Goal: Task Accomplishment & Management: Use online tool/utility

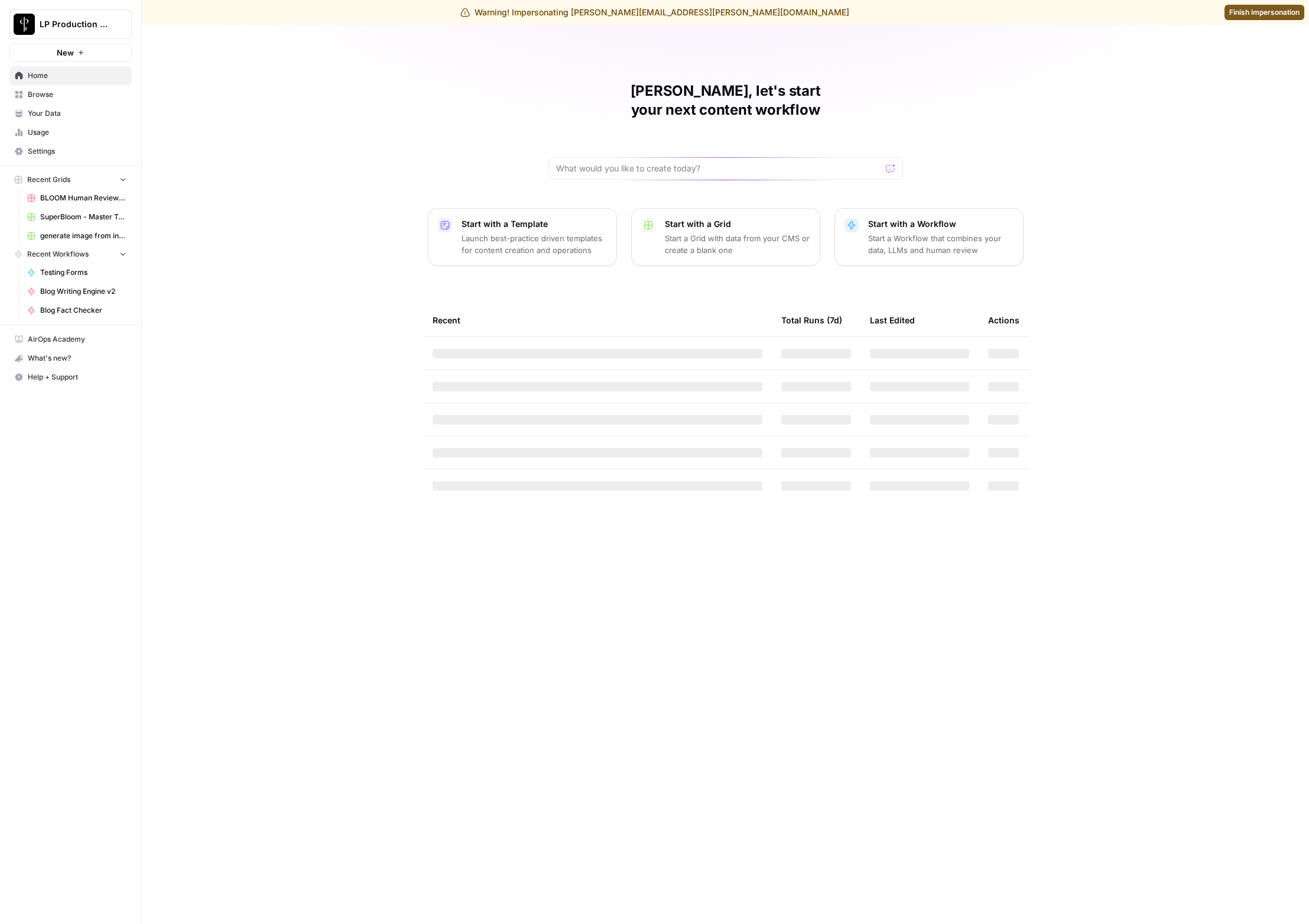
click at [59, 146] on span "Settings" at bounding box center [77, 151] width 99 height 10
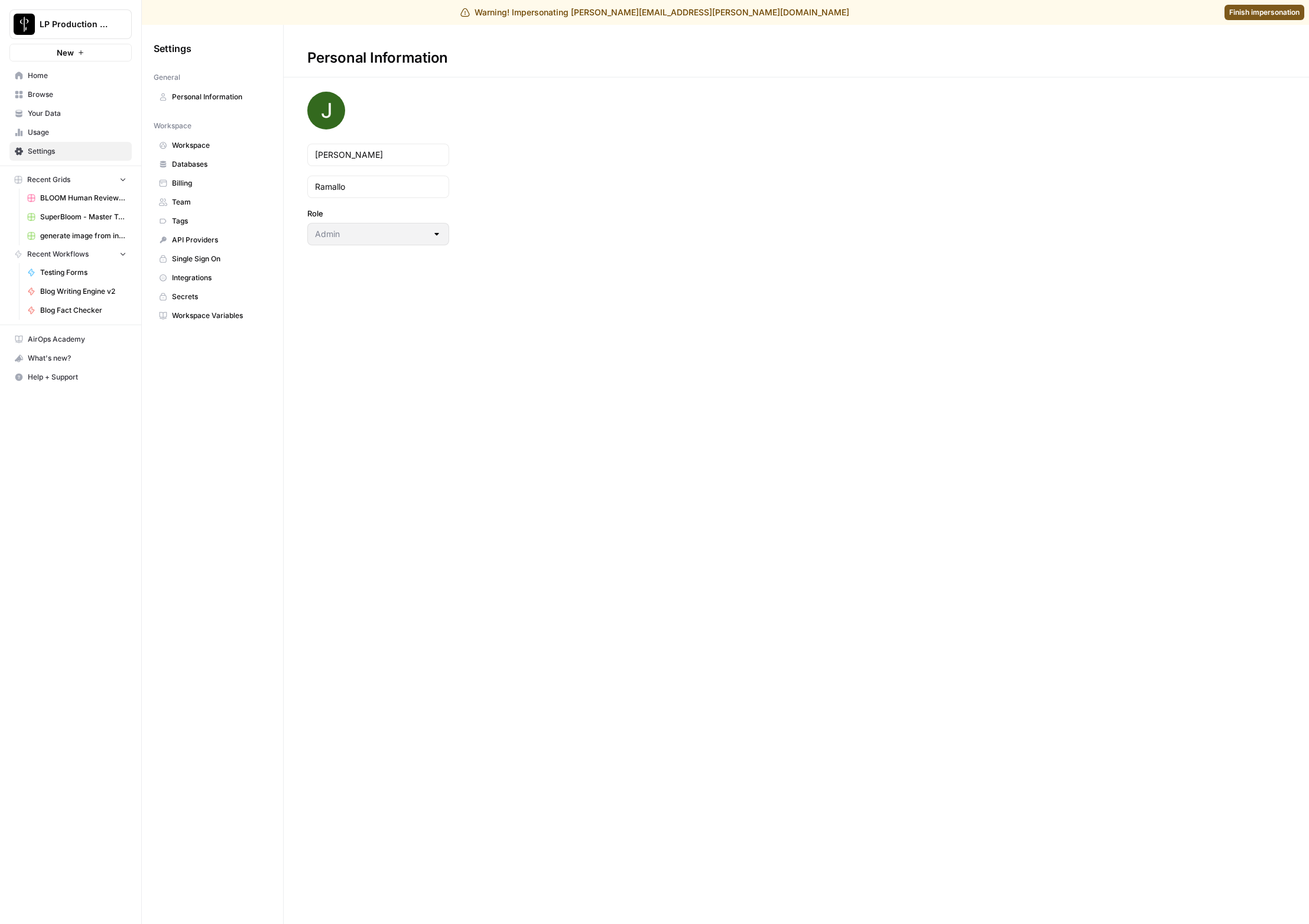
click at [210, 203] on span "Team" at bounding box center [219, 202] width 94 height 10
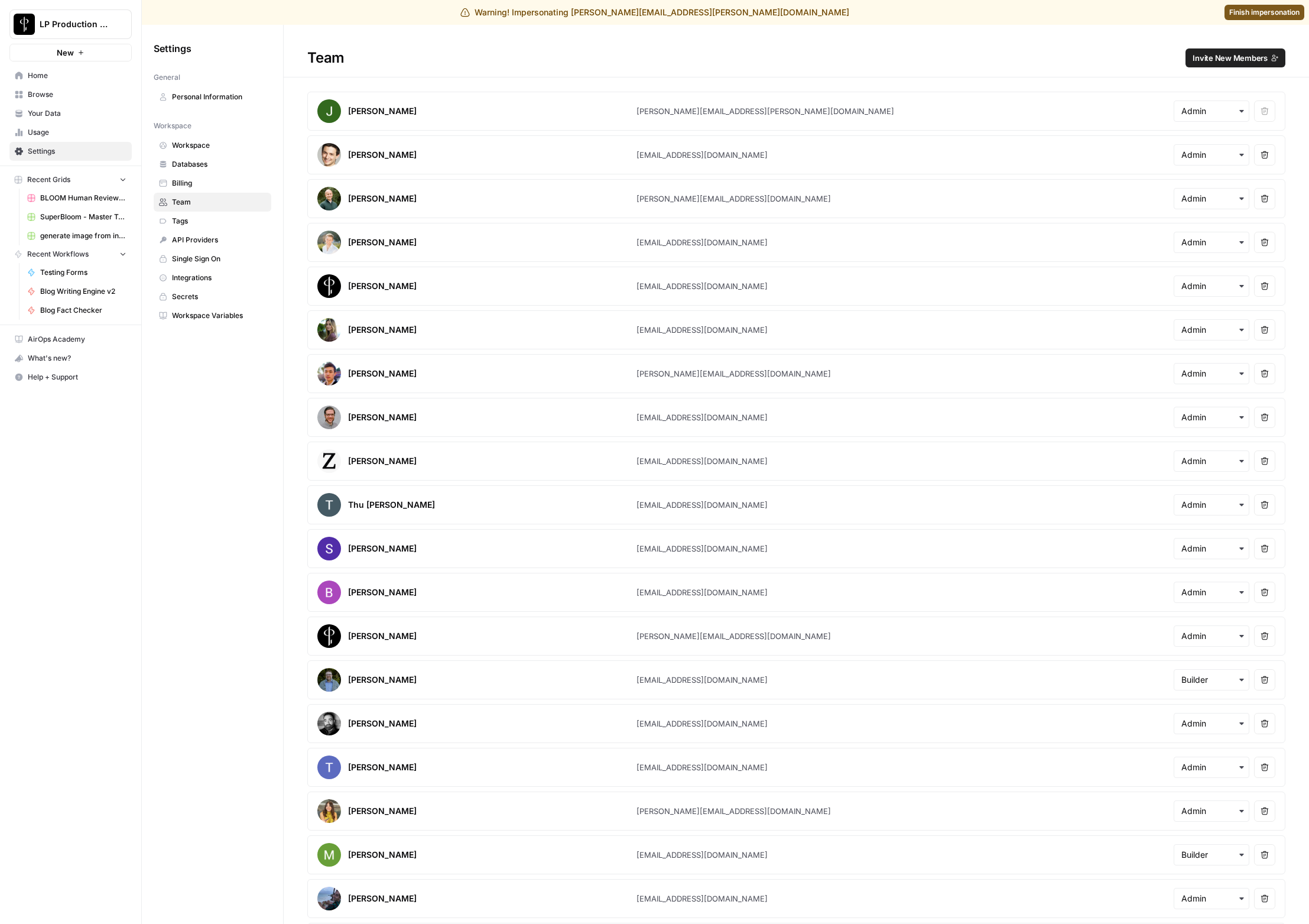
click at [85, 193] on span "BLOOM Human Review (ver2)" at bounding box center [83, 198] width 87 height 10
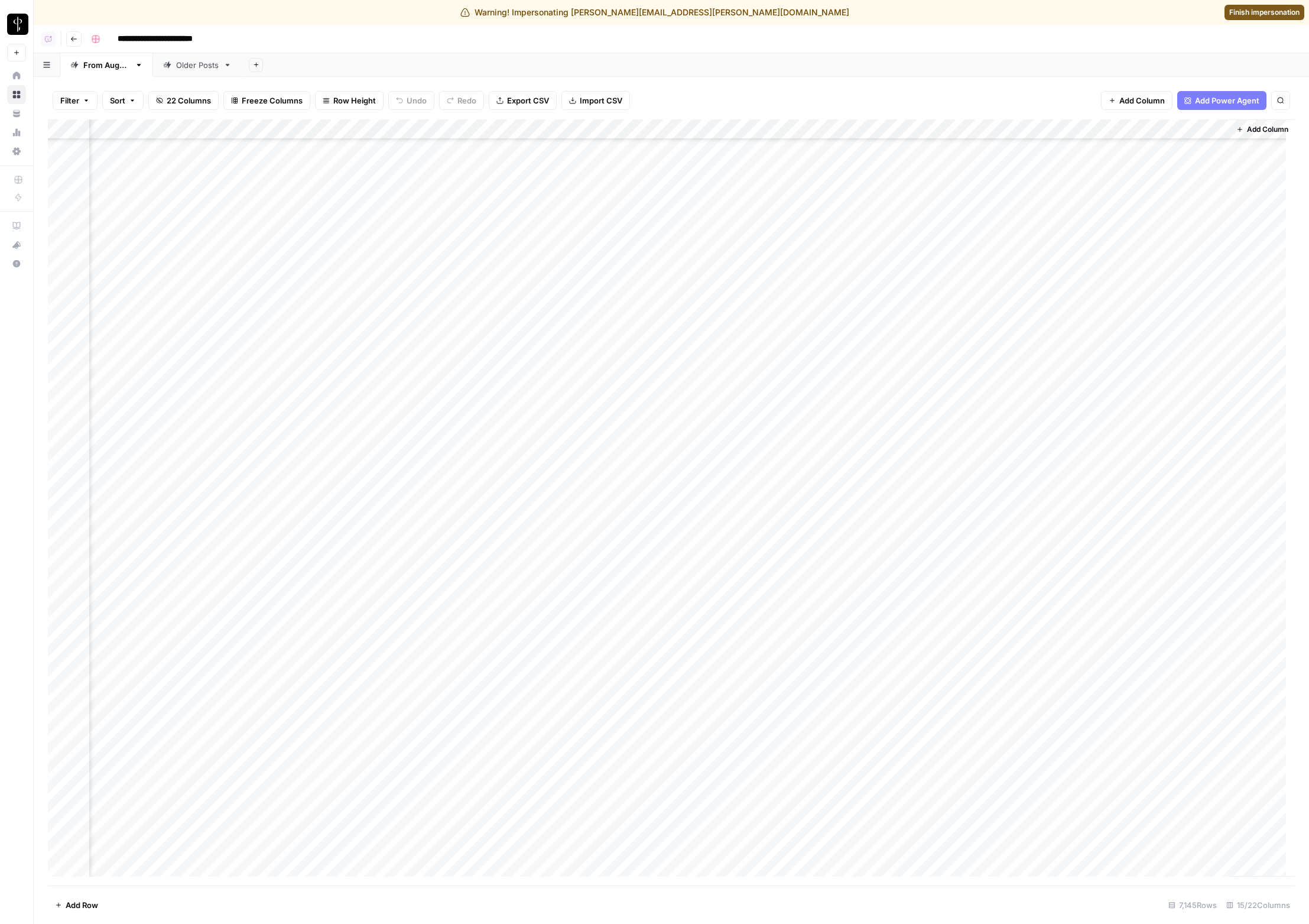
scroll to position [0, 830]
click at [691, 77] on div "Filter Sort 22 Columns Freeze Columns Row Height Undo Redo Export CSV Import CS…" at bounding box center [670, 500] width 1275 height 847
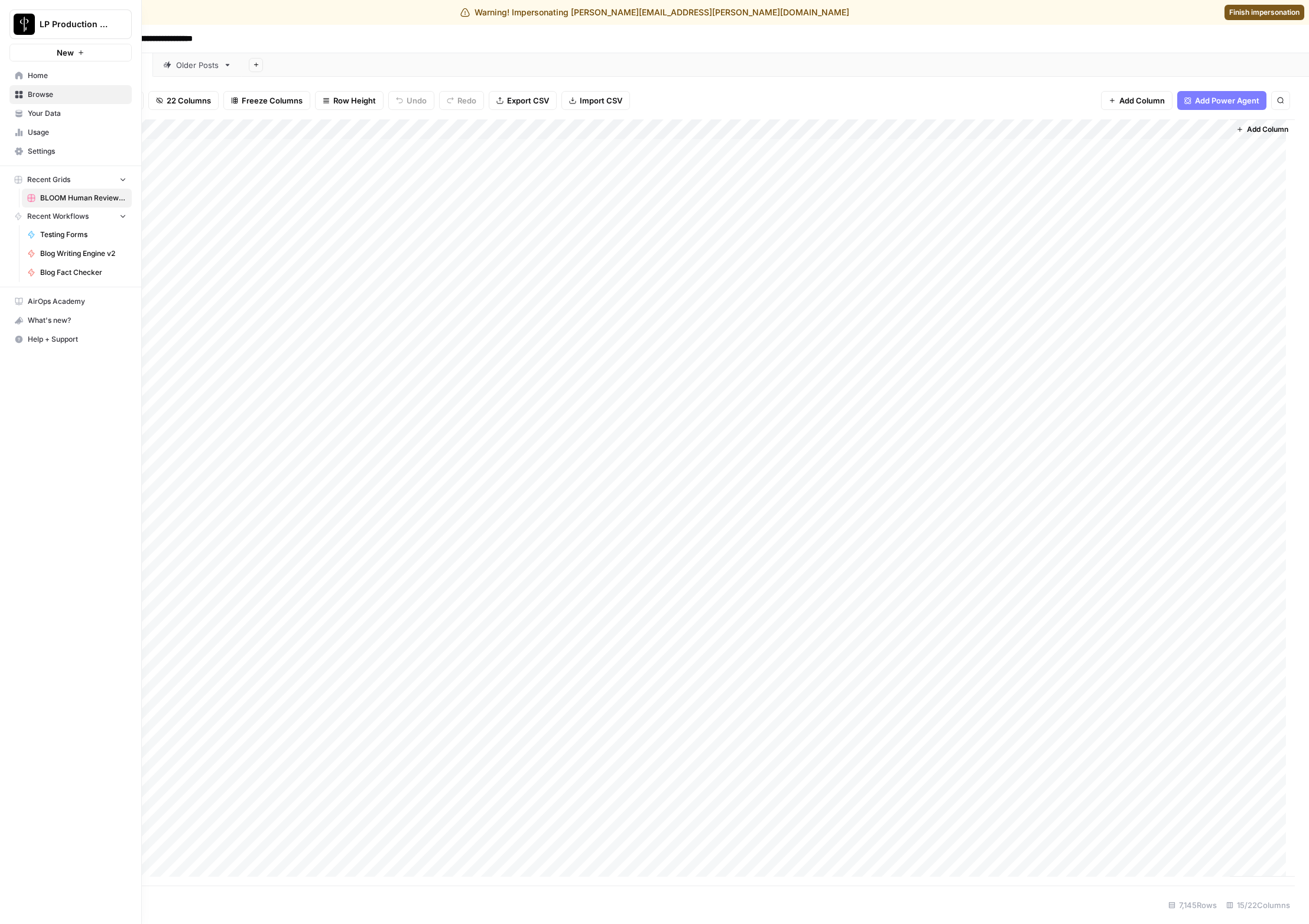
click at [20, 154] on icon at bounding box center [19, 151] width 9 height 8
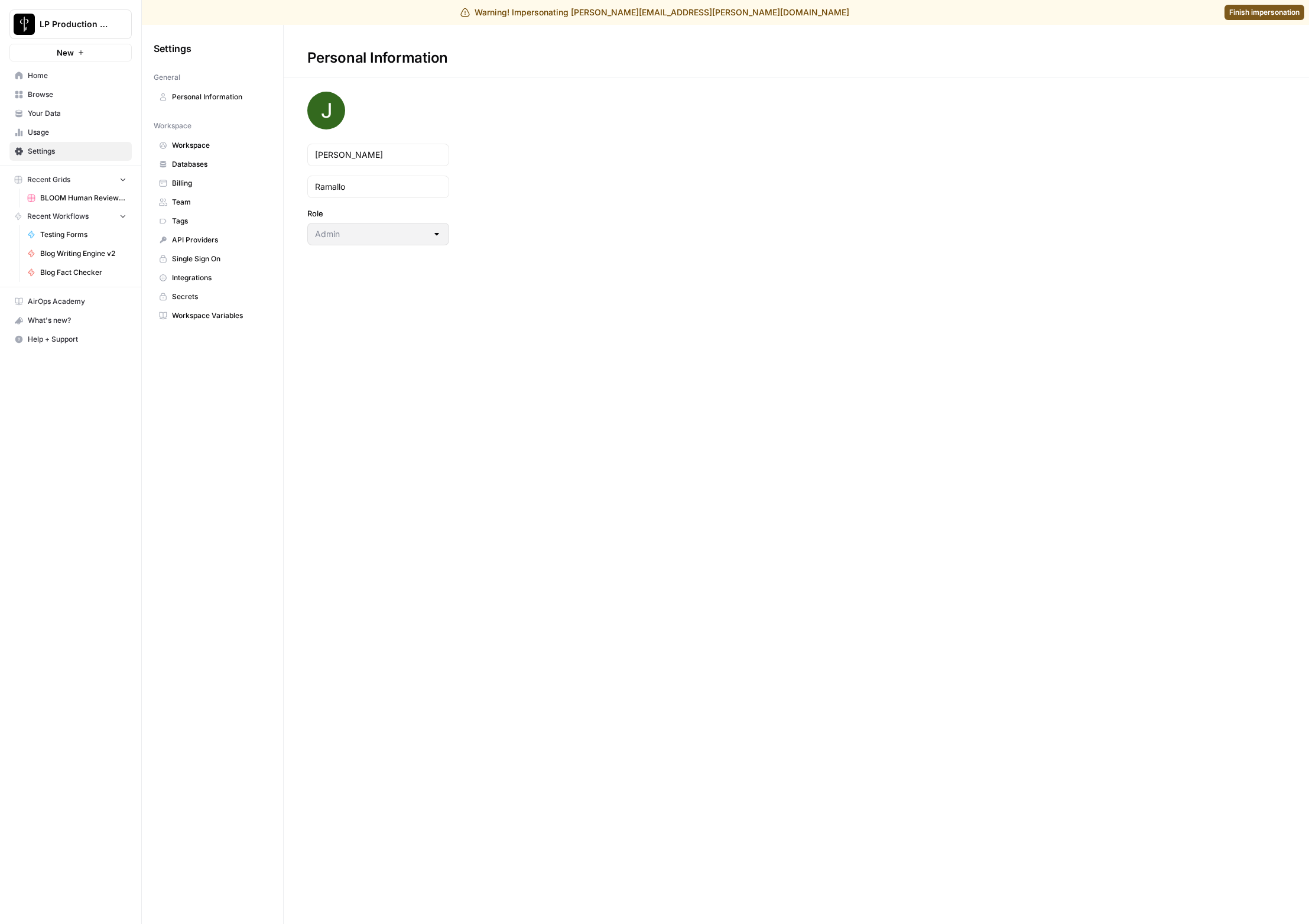
click at [186, 149] on span "Workspace" at bounding box center [219, 144] width 94 height 10
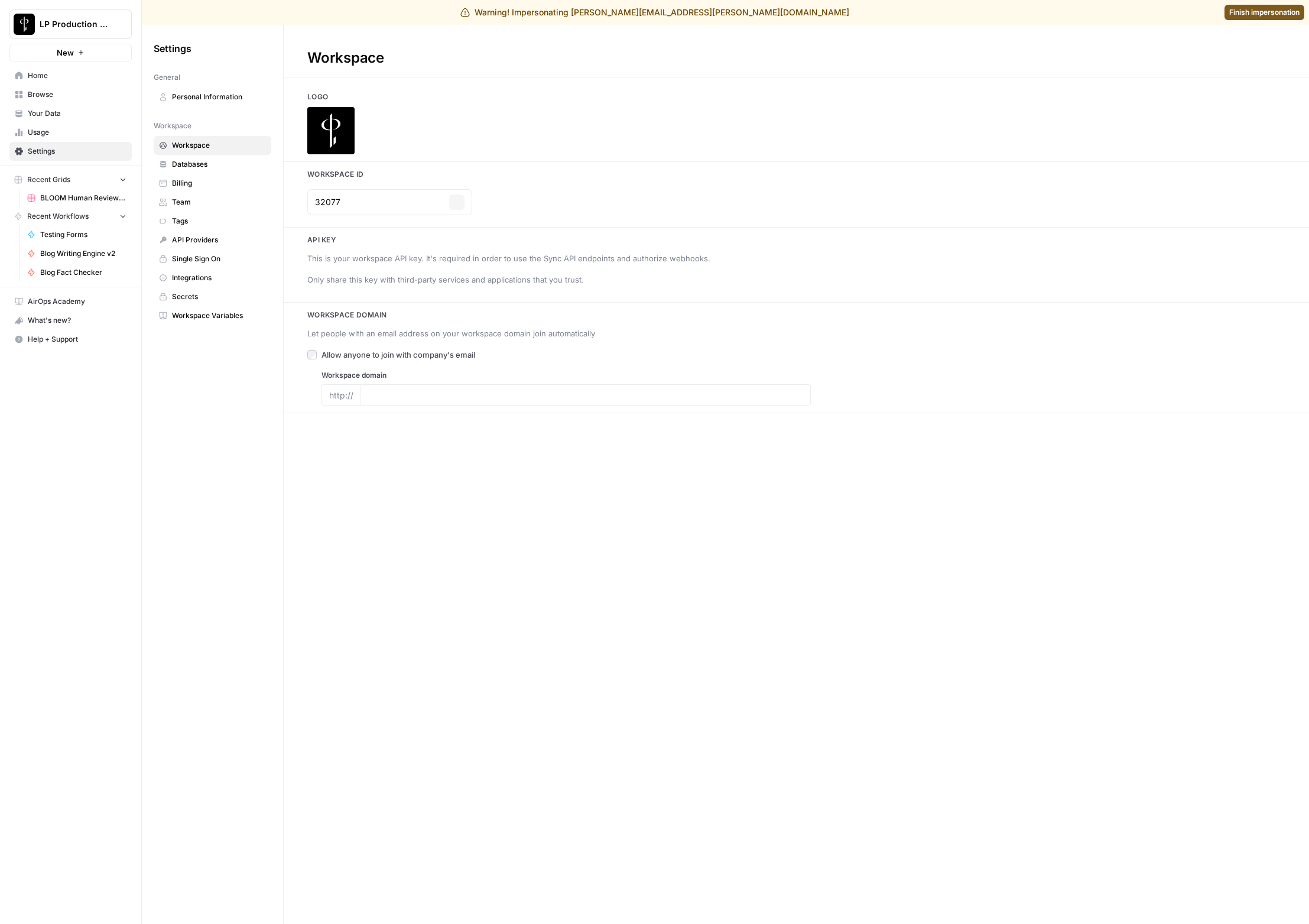
type input "luxurypresence.com"
click at [449, 205] on button "Copy" at bounding box center [456, 202] width 15 height 15
click at [552, 98] on h3 "Logo" at bounding box center [796, 96] width 1025 height 10
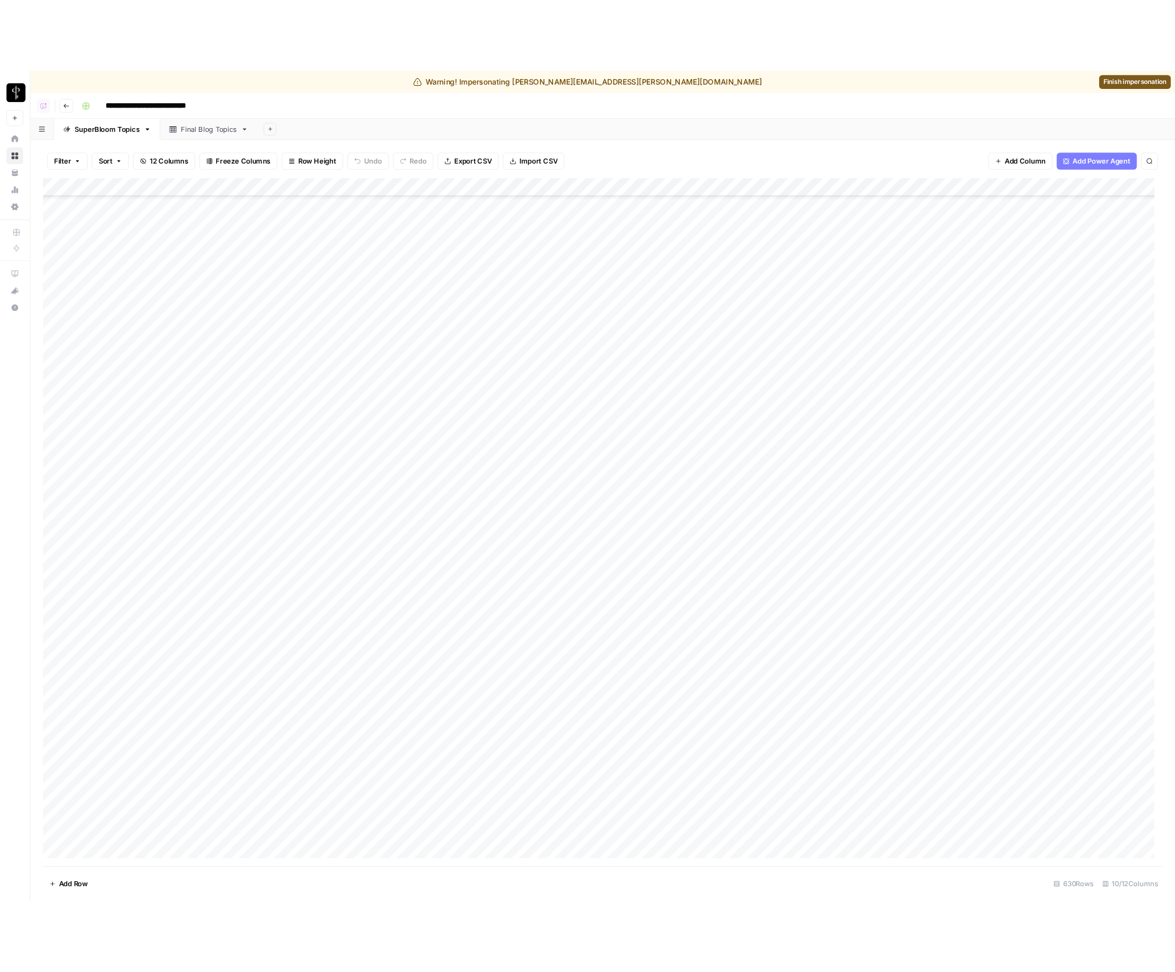
scroll to position [8626, 0]
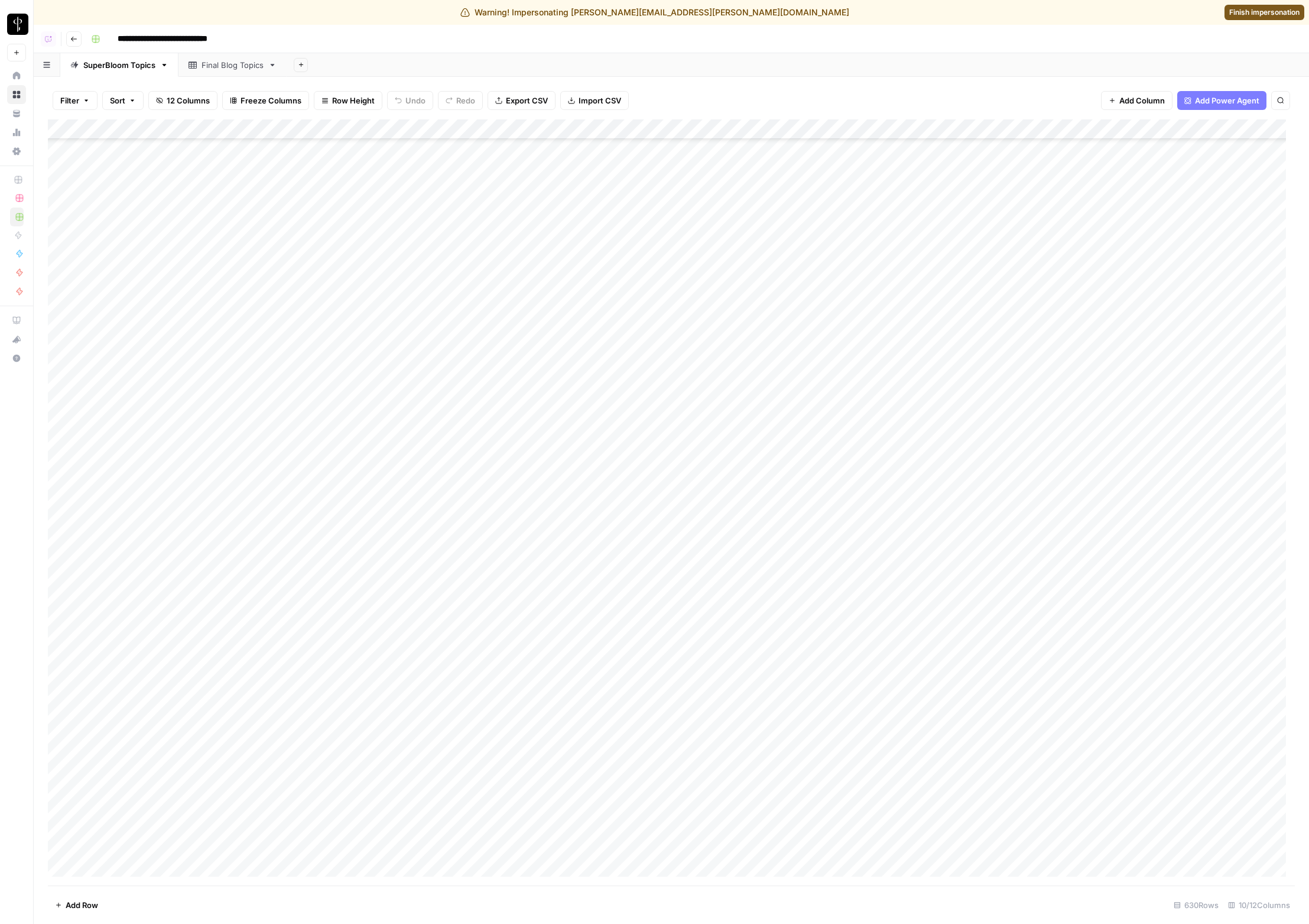
click at [191, 48] on header "**********" at bounding box center [670, 39] width 1275 height 29
click at [198, 43] on input "**********" at bounding box center [181, 39] width 137 height 19
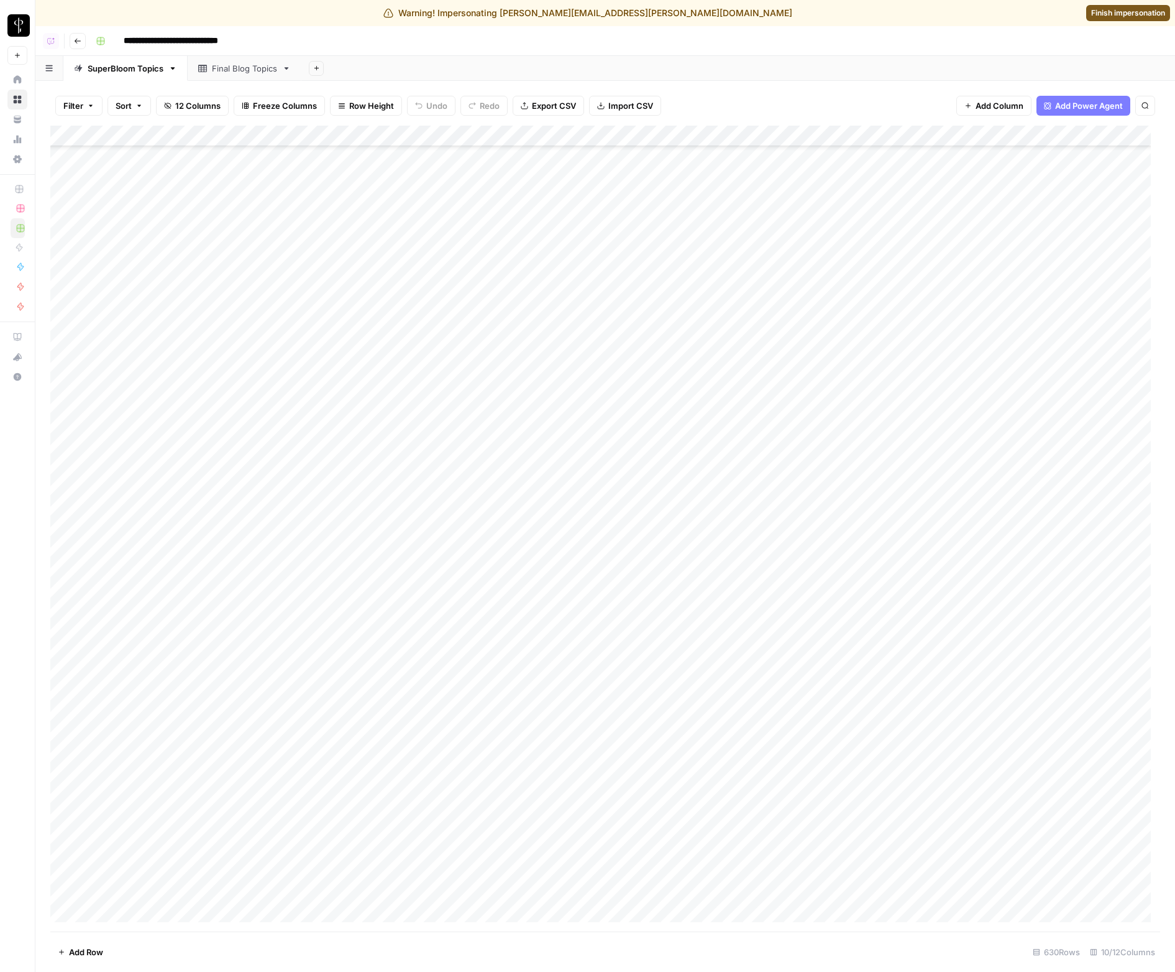
click at [17, 157] on icon at bounding box center [17, 159] width 9 height 8
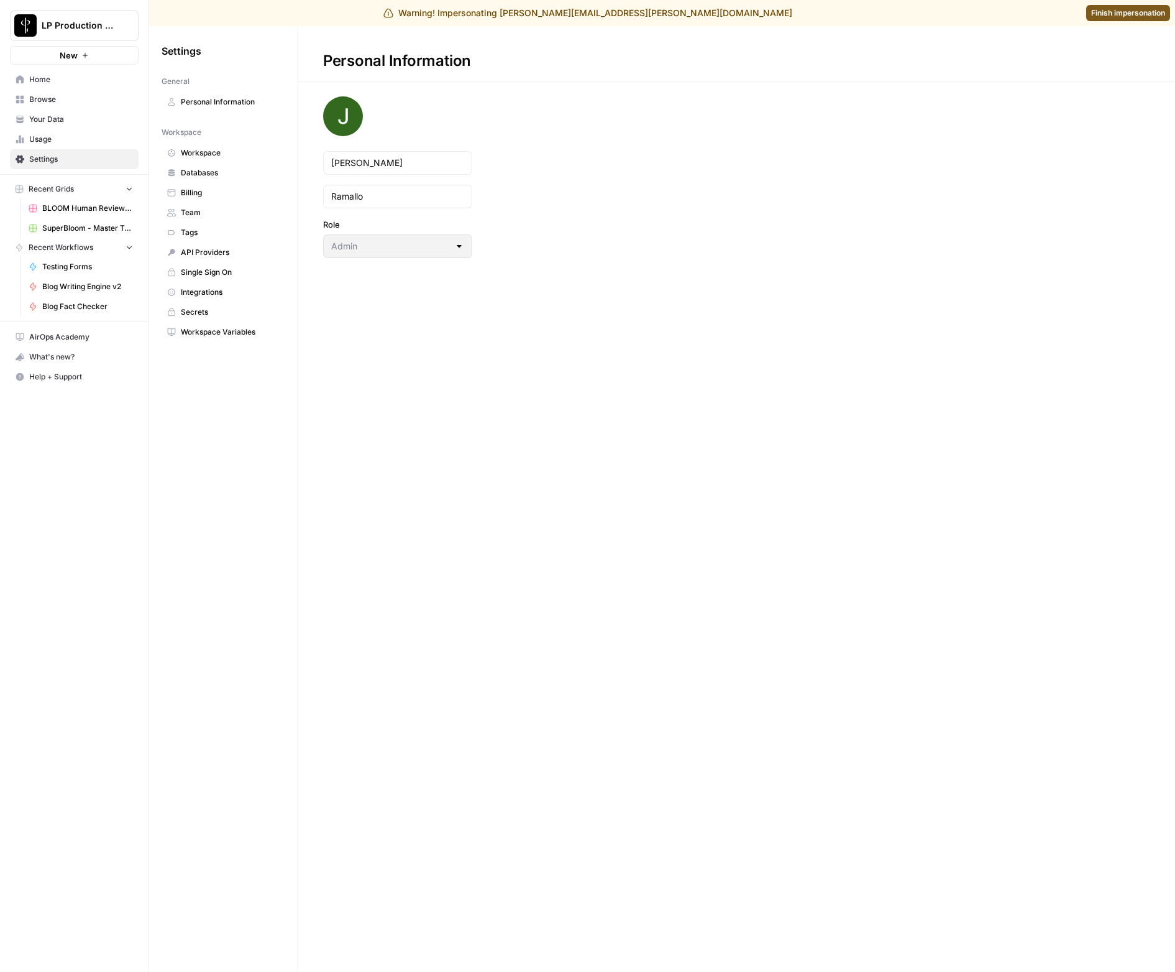
click at [66, 135] on span "Usage" at bounding box center [81, 139] width 104 height 11
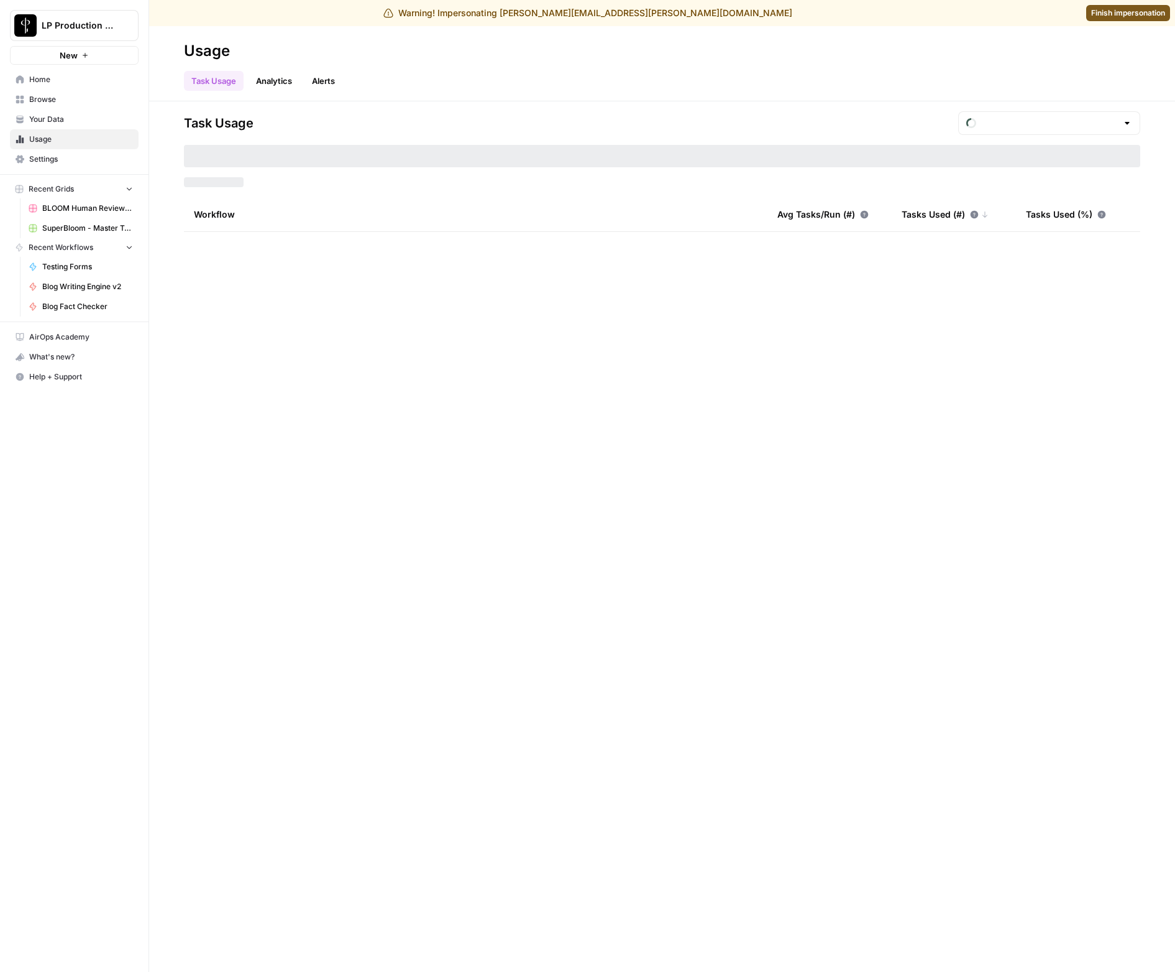
type input "August Tasks"
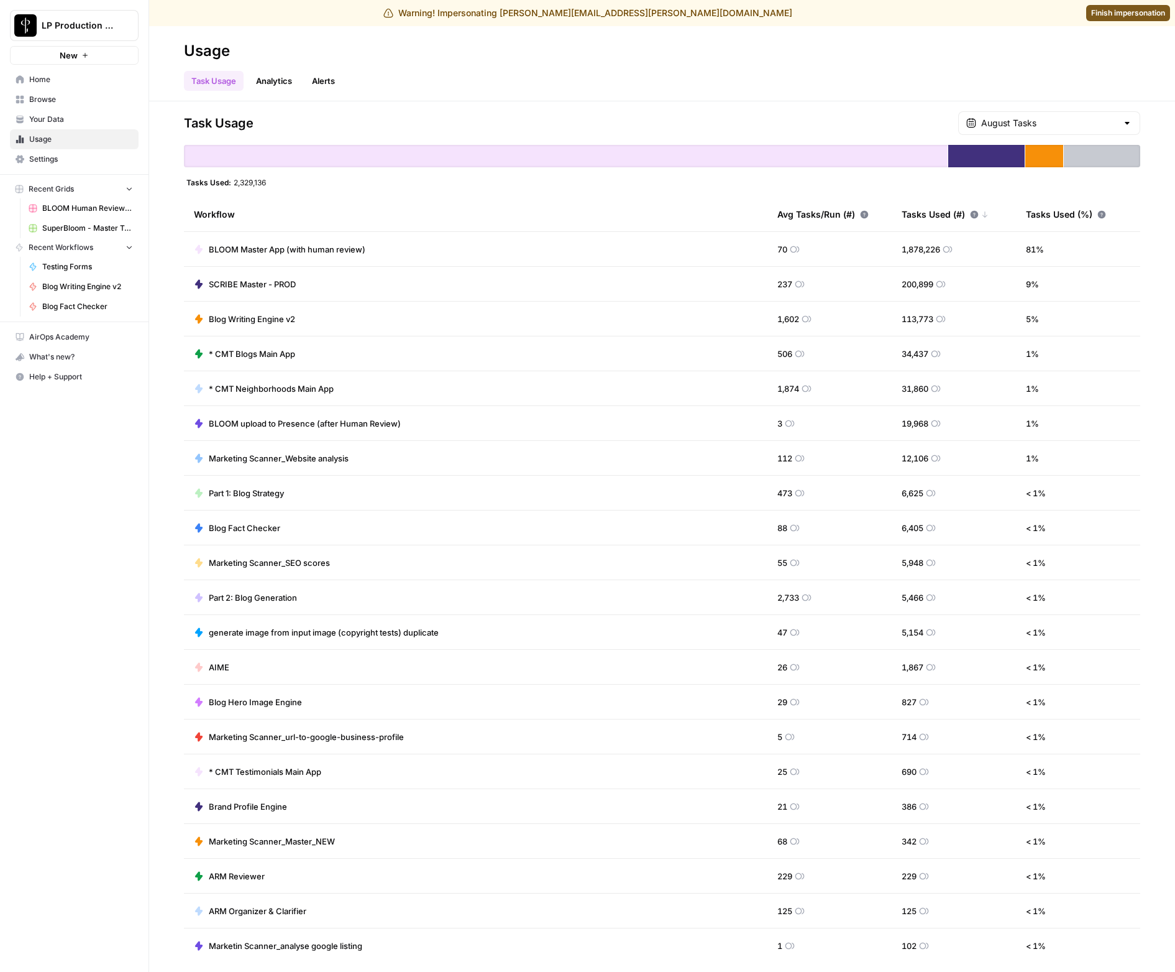
click at [246, 246] on span "BLOOM Master App (with human review)" at bounding box center [287, 249] width 157 height 12
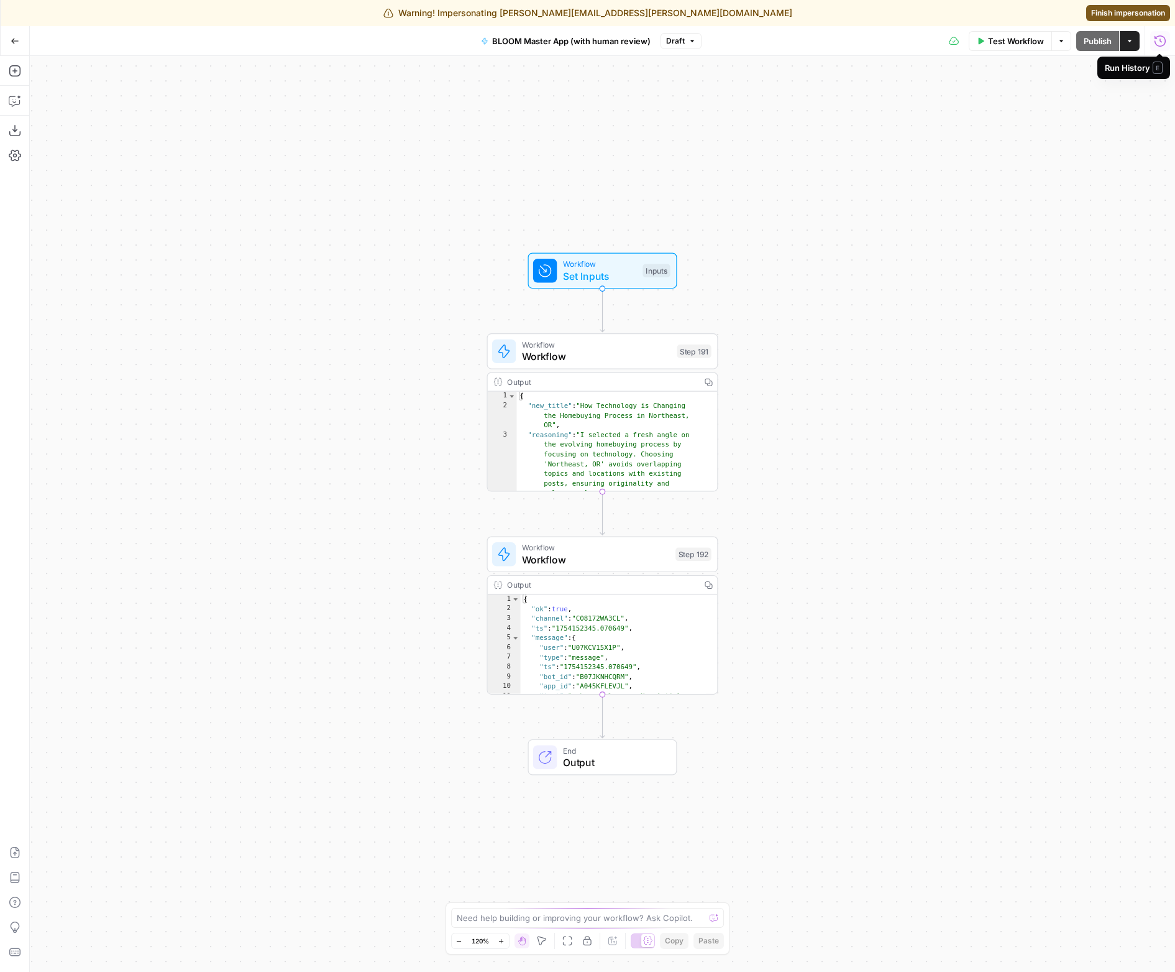
click at [1156, 44] on icon "button" at bounding box center [1160, 40] width 11 height 11
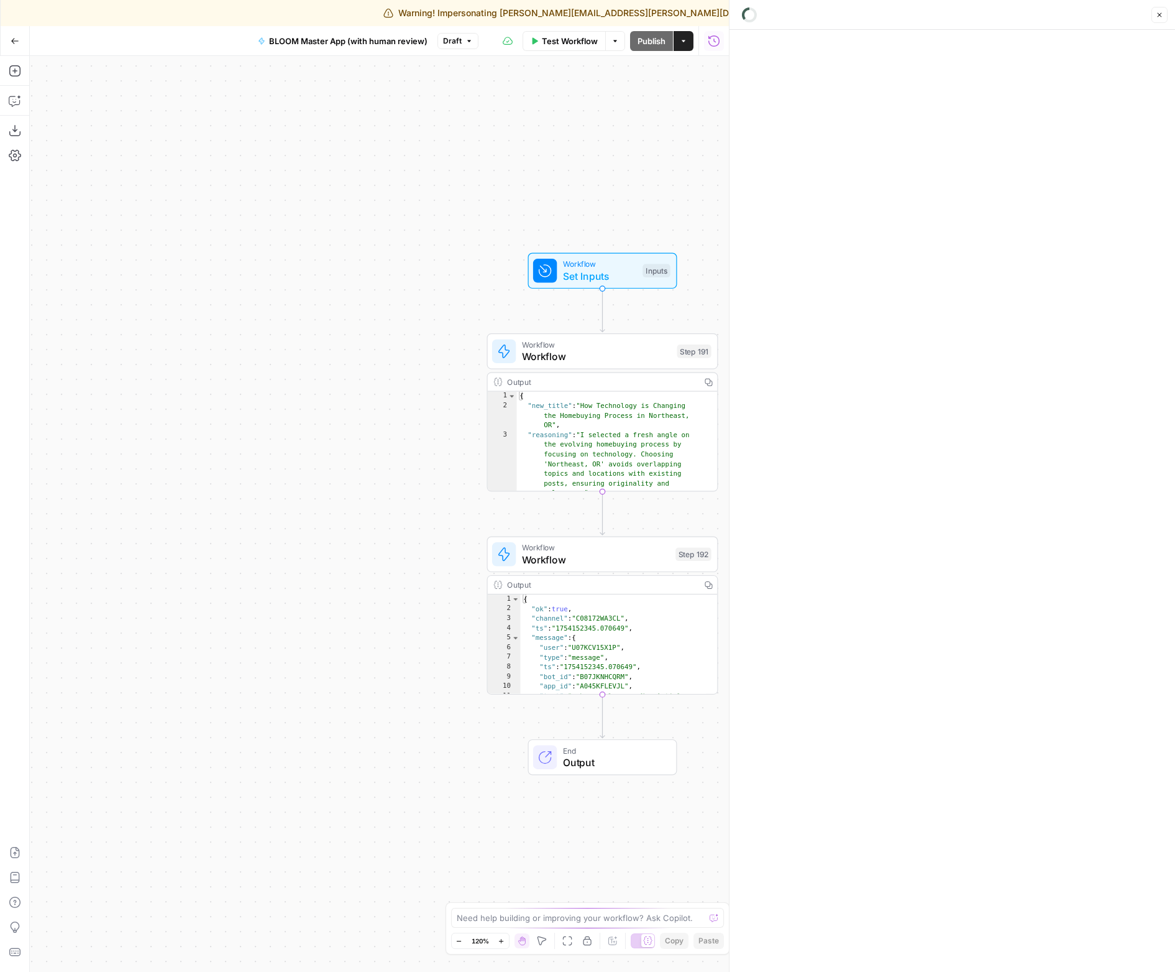
click at [1165, 15] on button "Close" at bounding box center [1160, 15] width 16 height 16
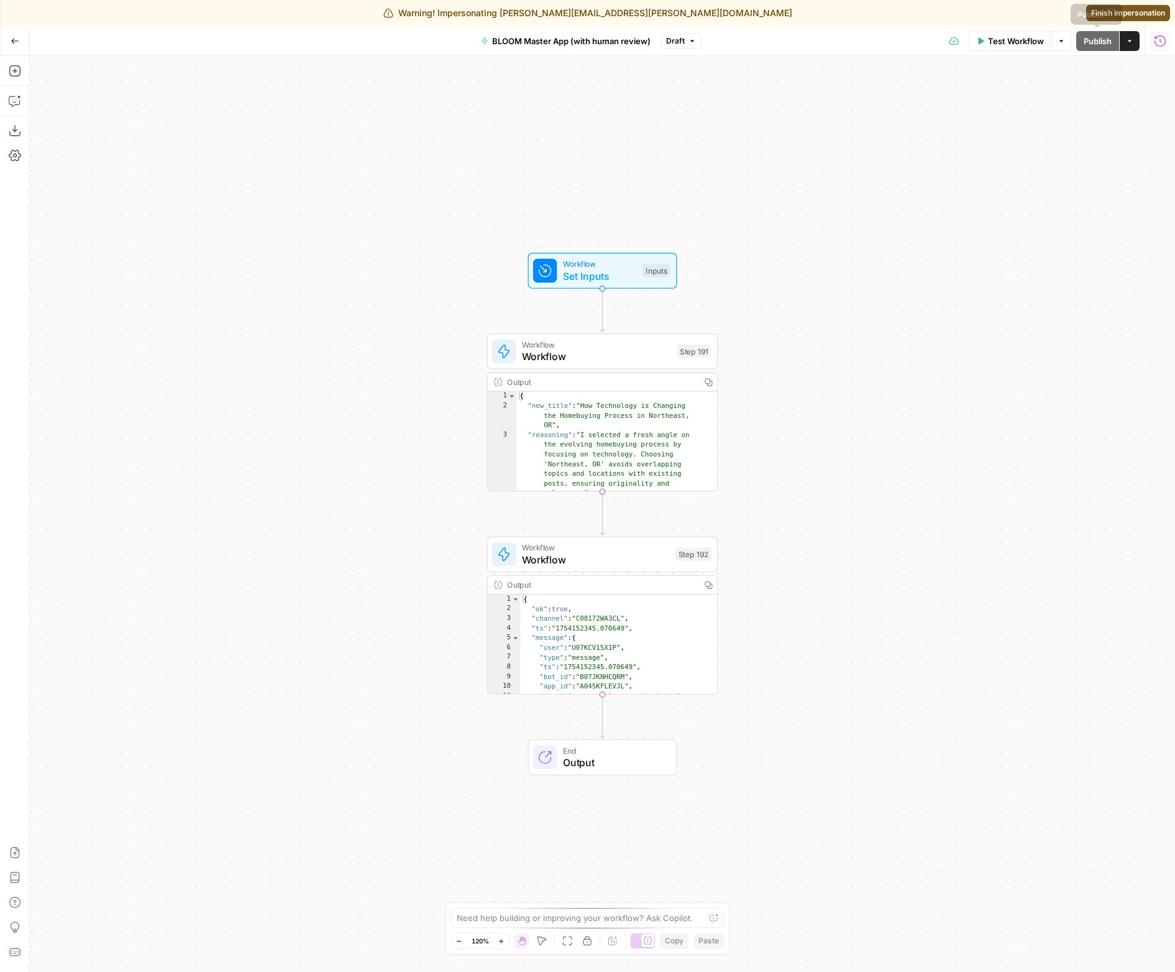
click at [1129, 40] on icon "button" at bounding box center [1130, 41] width 4 height 2
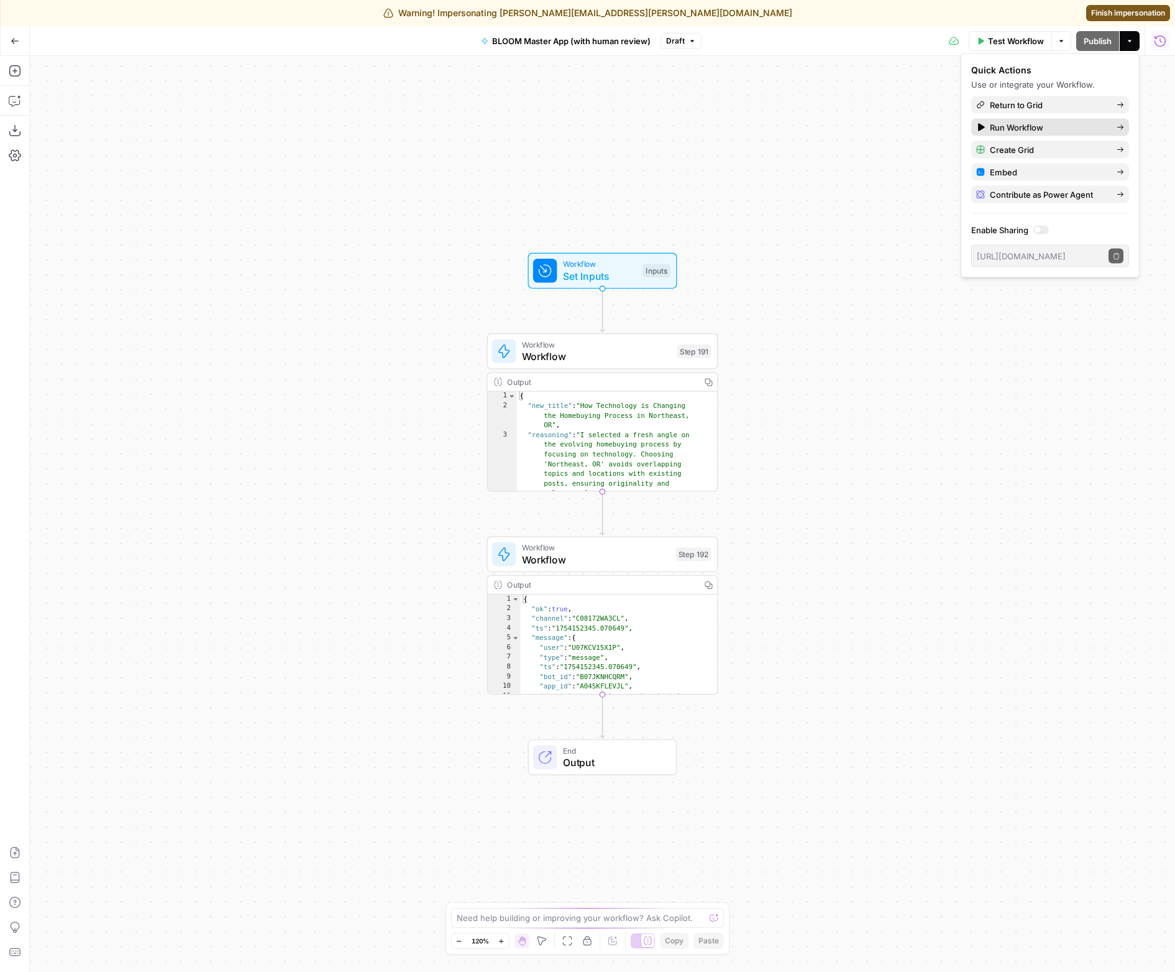
click at [1073, 130] on span "Run Workflow" at bounding box center [1048, 127] width 117 height 12
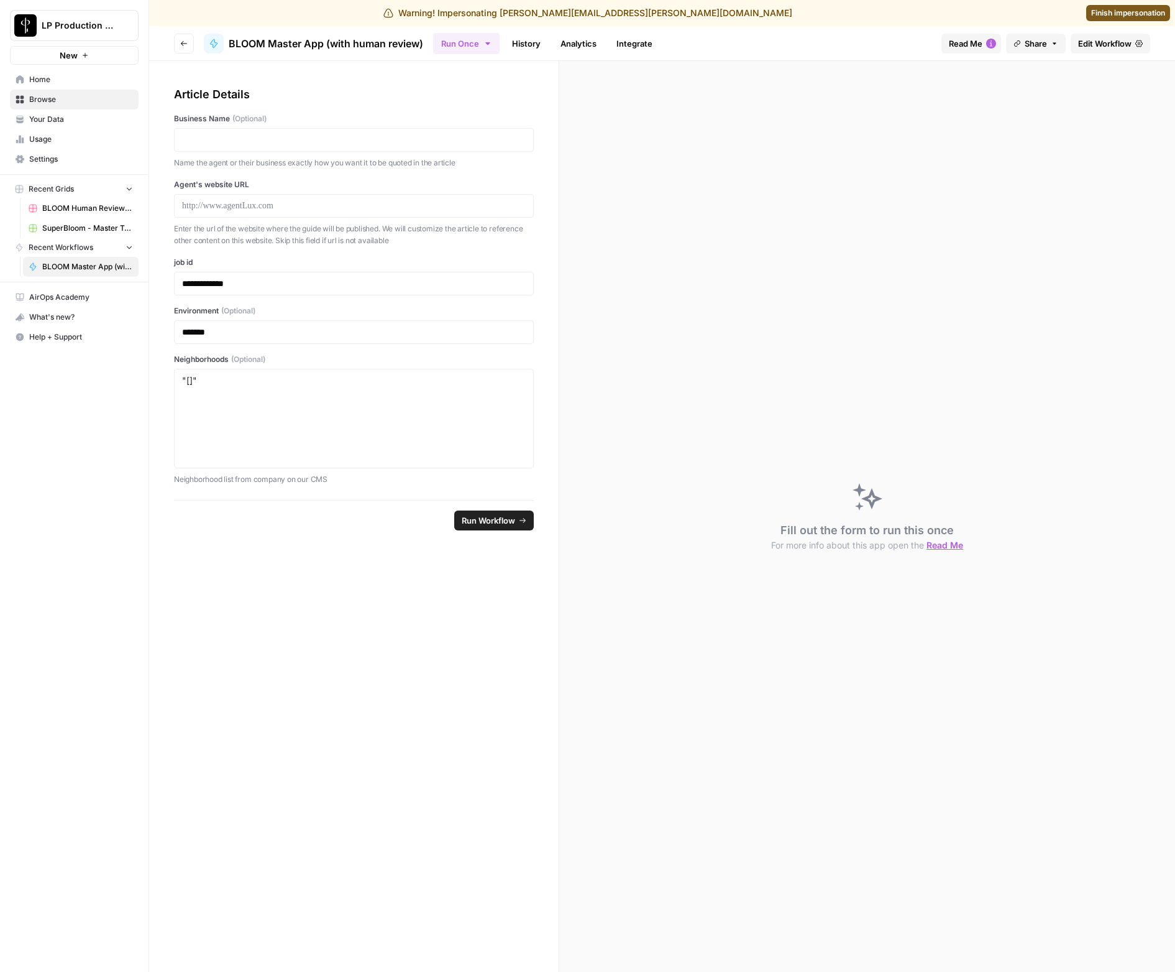
click at [553, 44] on link "Analytics" at bounding box center [578, 44] width 51 height 20
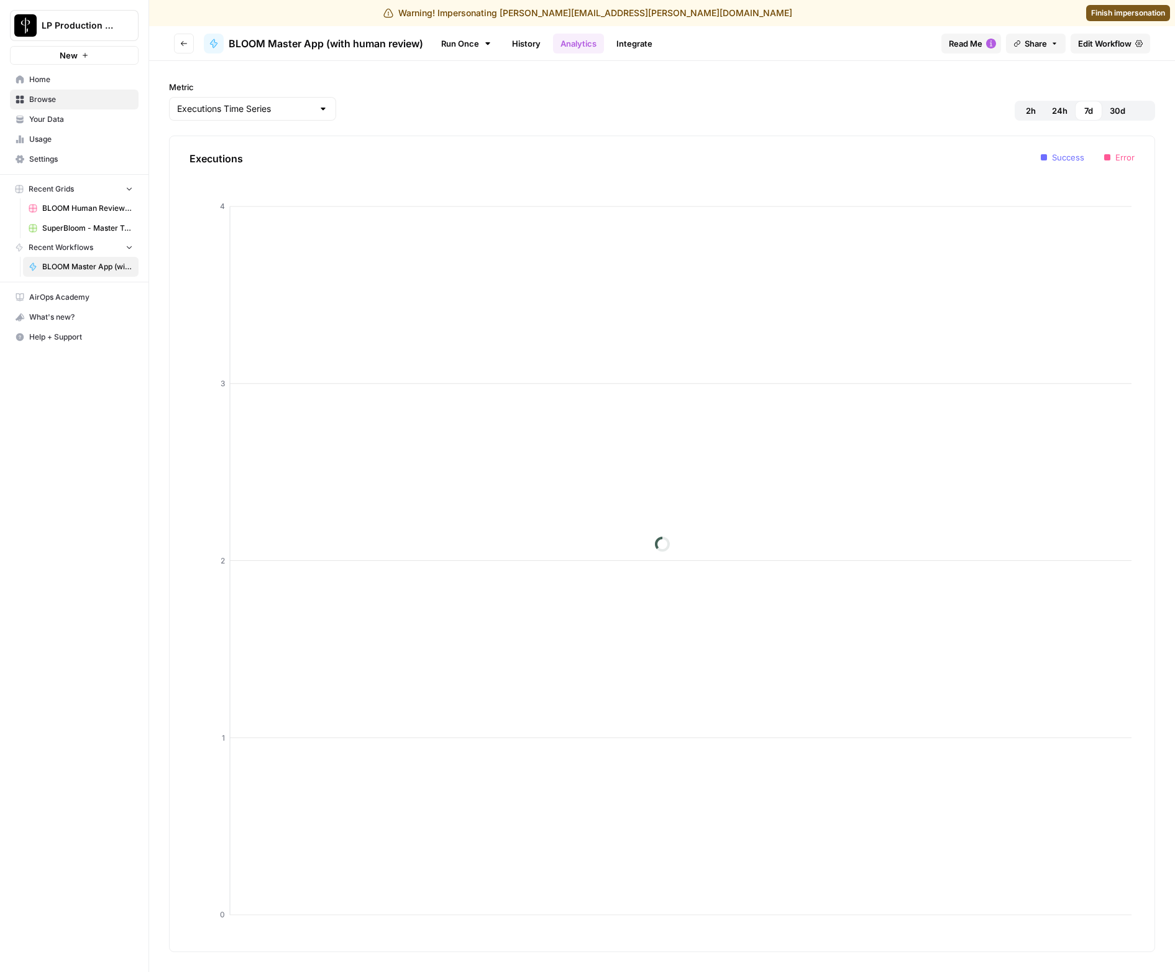
click at [538, 45] on link "History" at bounding box center [527, 44] width 44 height 20
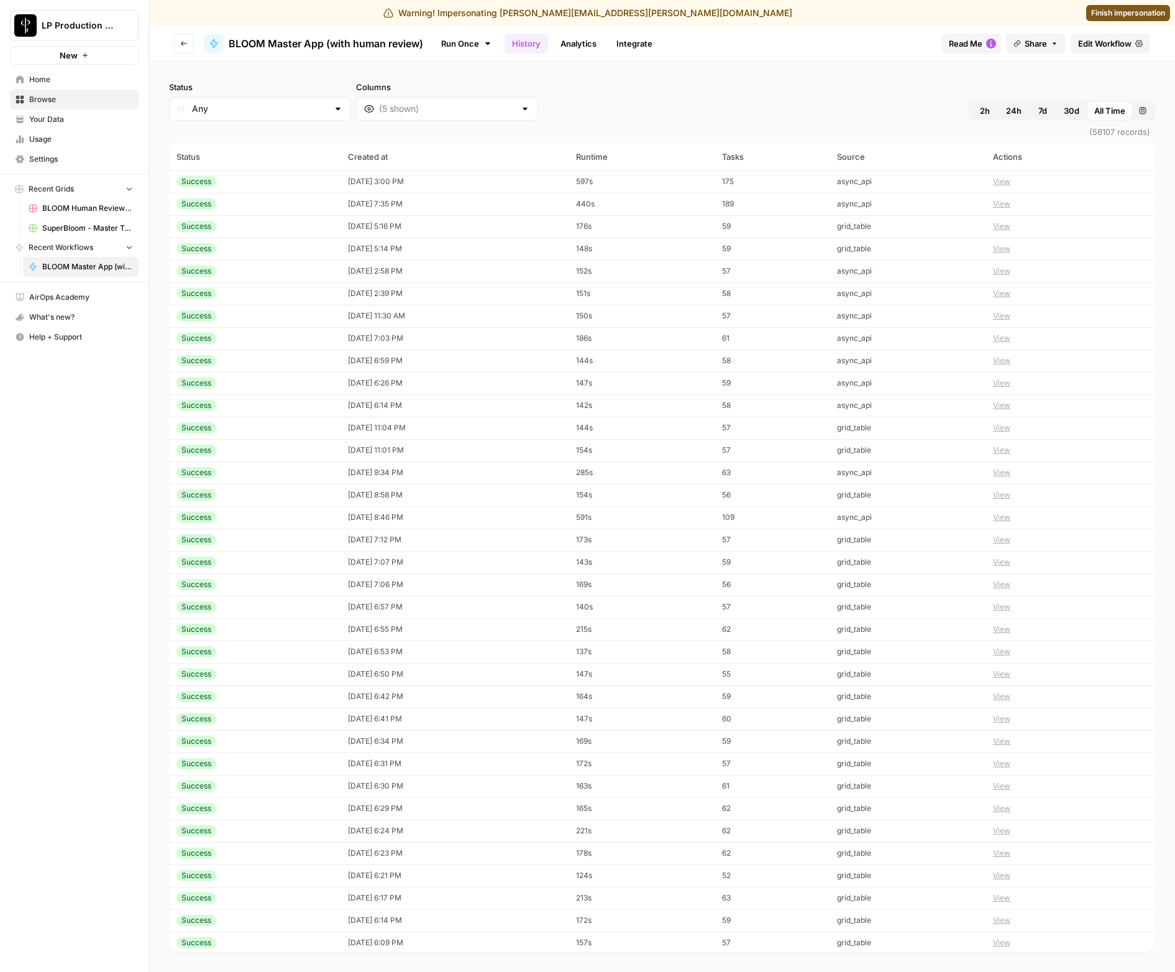
click at [750, 157] on th "Tasks" at bounding box center [772, 156] width 115 height 27
click at [754, 157] on th "Tasks" at bounding box center [772, 156] width 115 height 27
click at [402, 110] on input "Columns" at bounding box center [447, 109] width 136 height 12
click at [517, 99] on div "Status Any Columns 2h 24h 7d 30d All Time Custom range" at bounding box center [662, 101] width 986 height 40
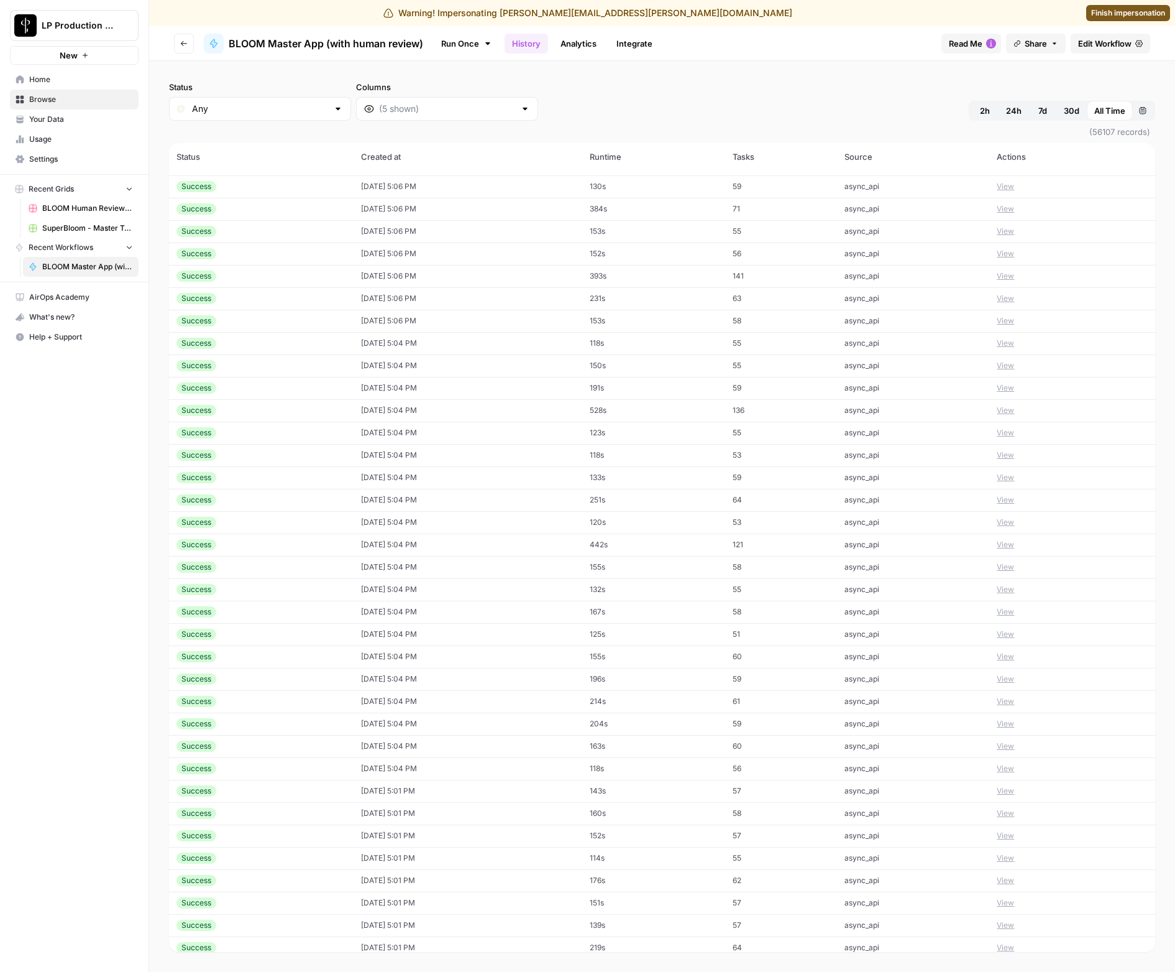
scroll to position [29230, 0]
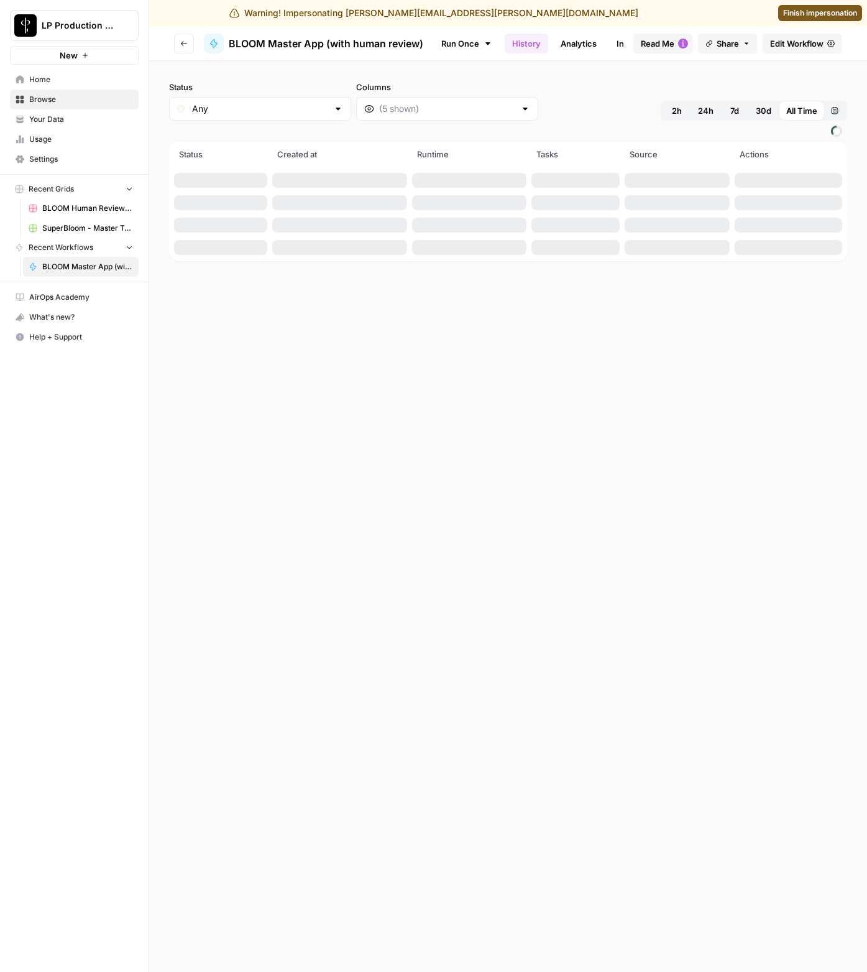
click at [64, 123] on span "Your Data" at bounding box center [81, 119] width 104 height 11
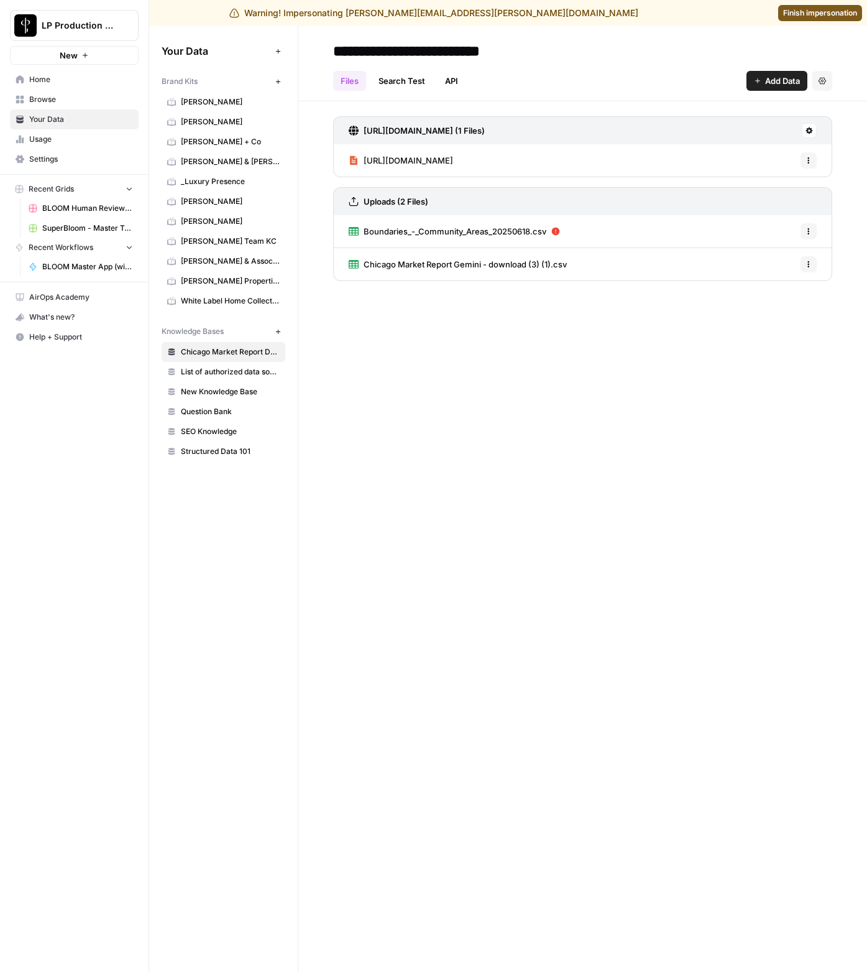
click at [64, 139] on span "Usage" at bounding box center [81, 139] width 104 height 11
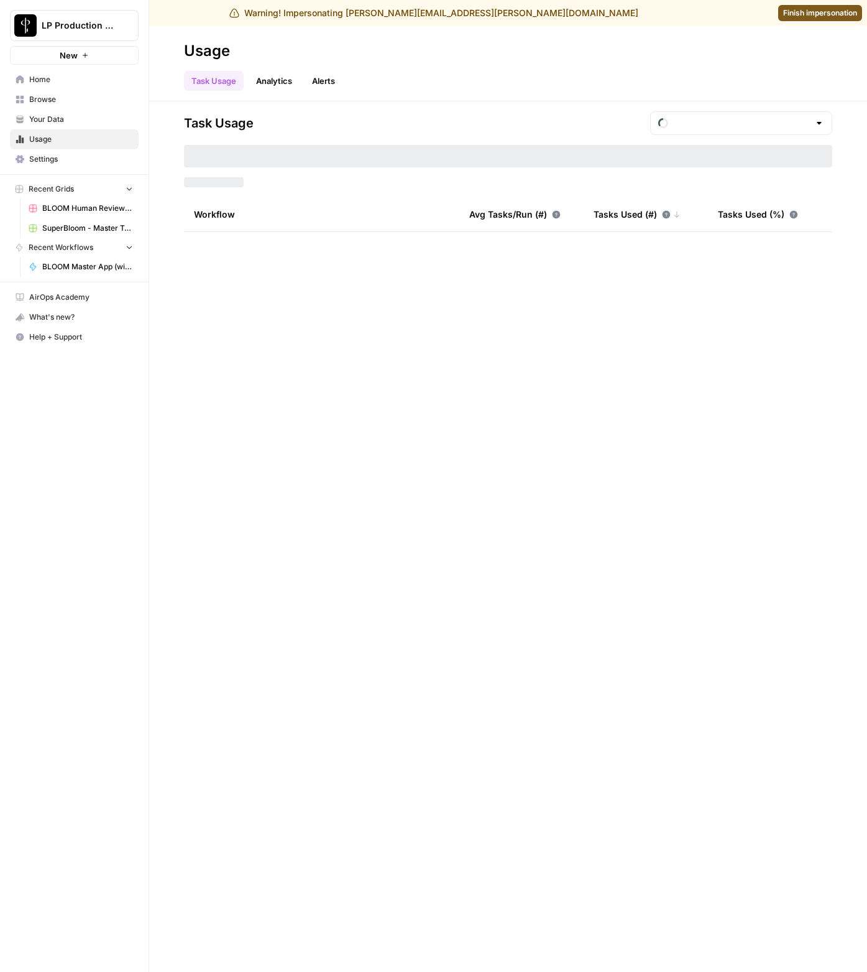
type input "August Tasks"
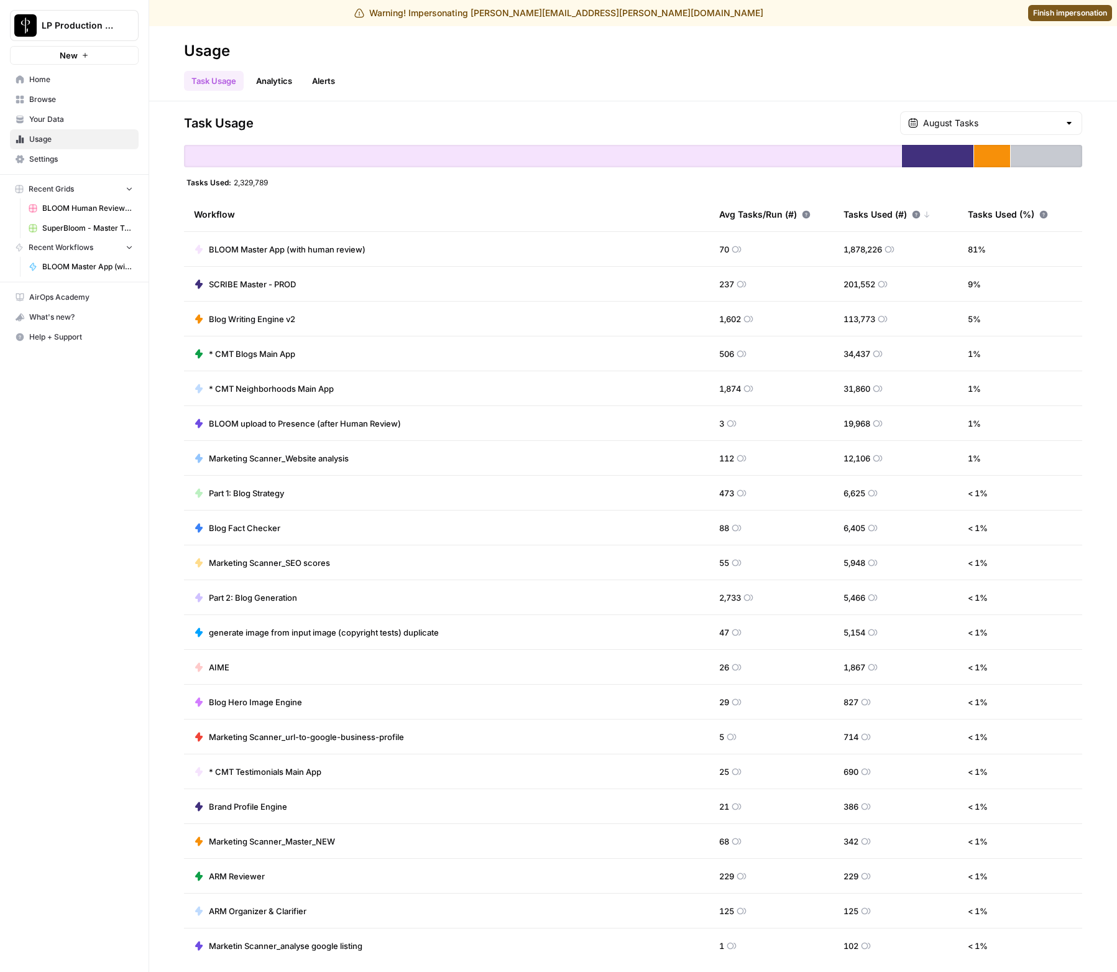
click at [315, 250] on span "BLOOM Master App (with human review)" at bounding box center [287, 249] width 157 height 12
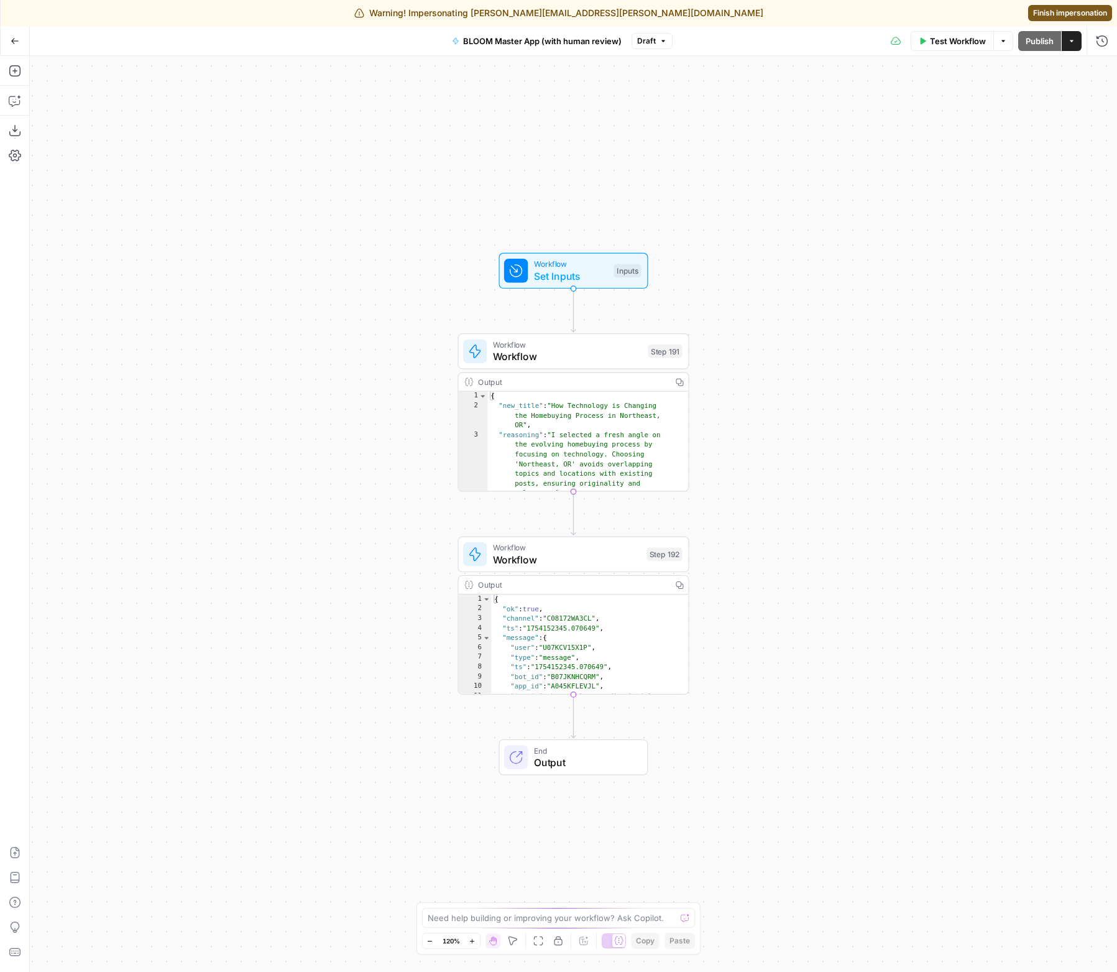
click at [17, 42] on icon "button" at bounding box center [15, 41] width 9 height 9
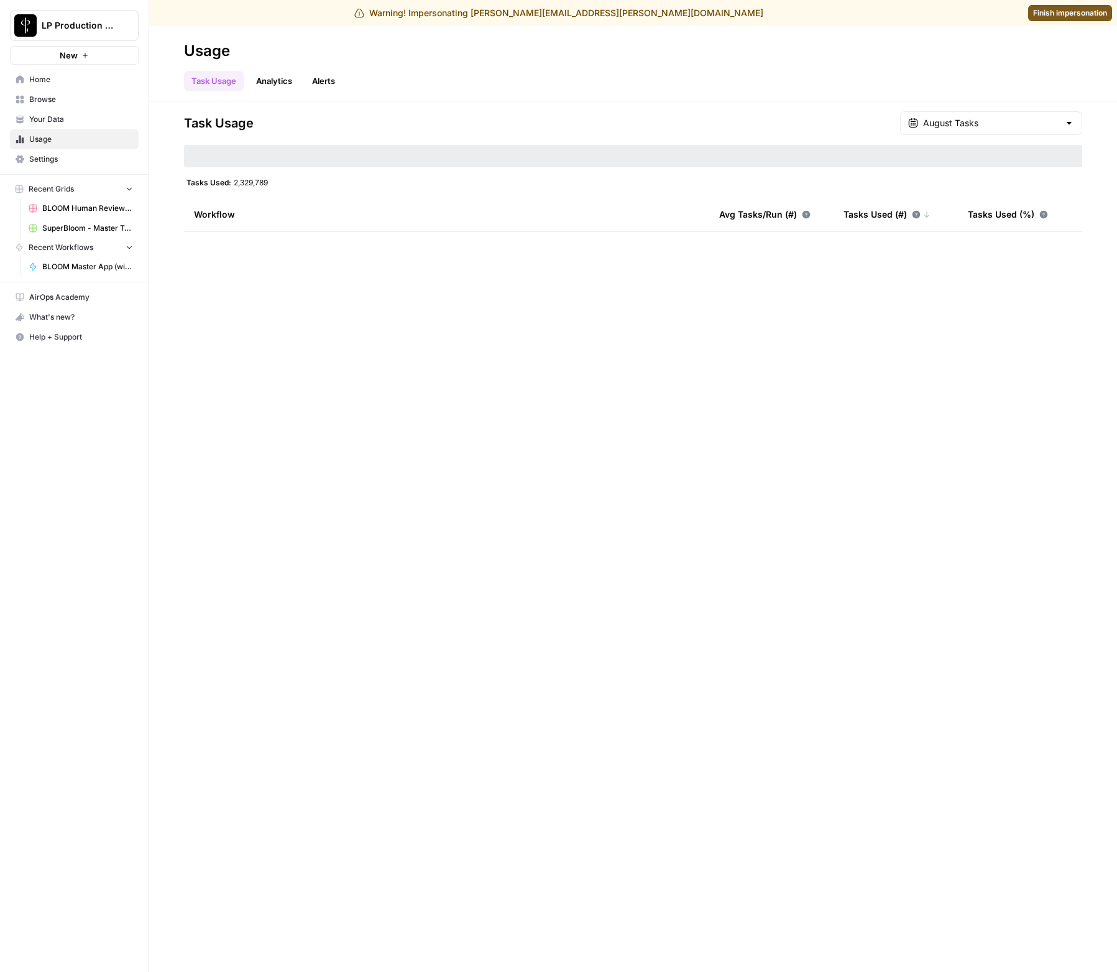
click at [267, 82] on link "Analytics" at bounding box center [274, 81] width 51 height 20
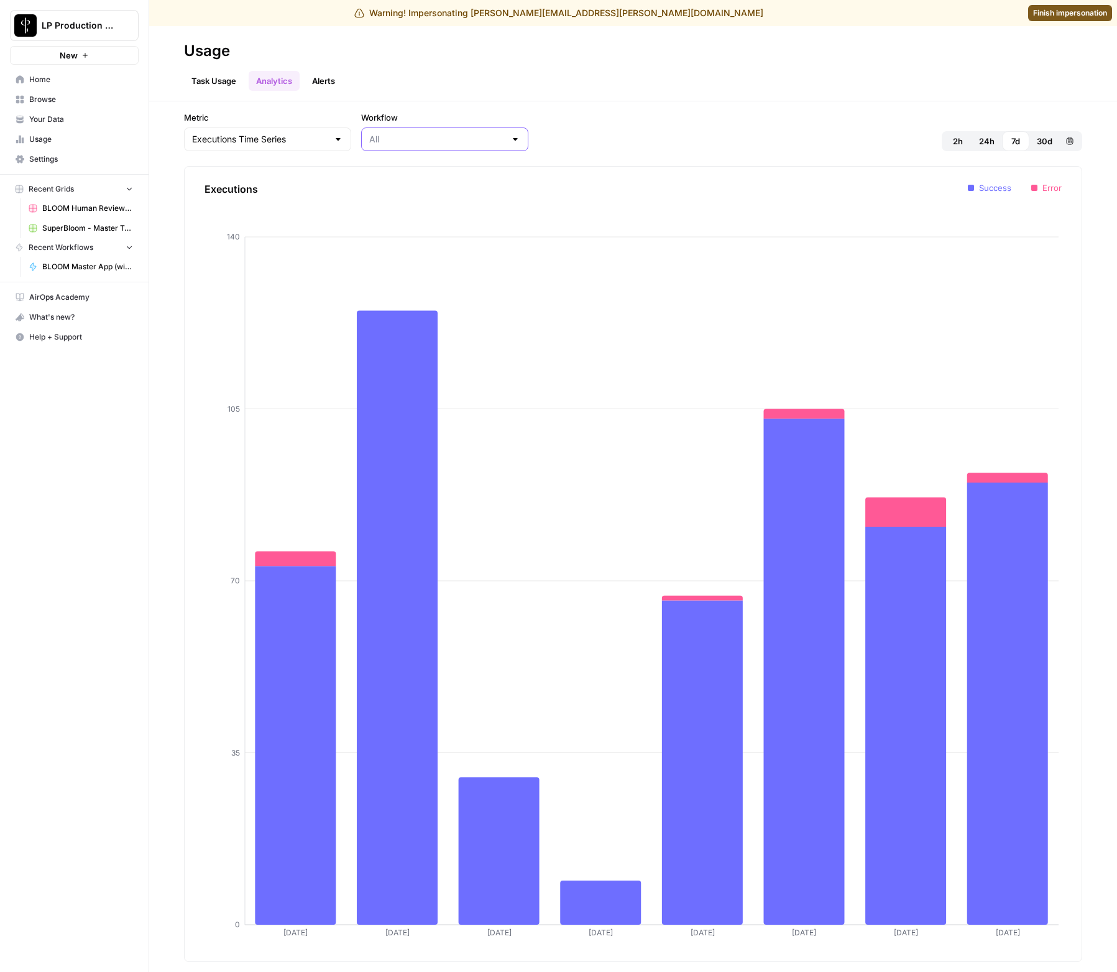
click at [369, 144] on input "Workflow" at bounding box center [437, 139] width 136 height 12
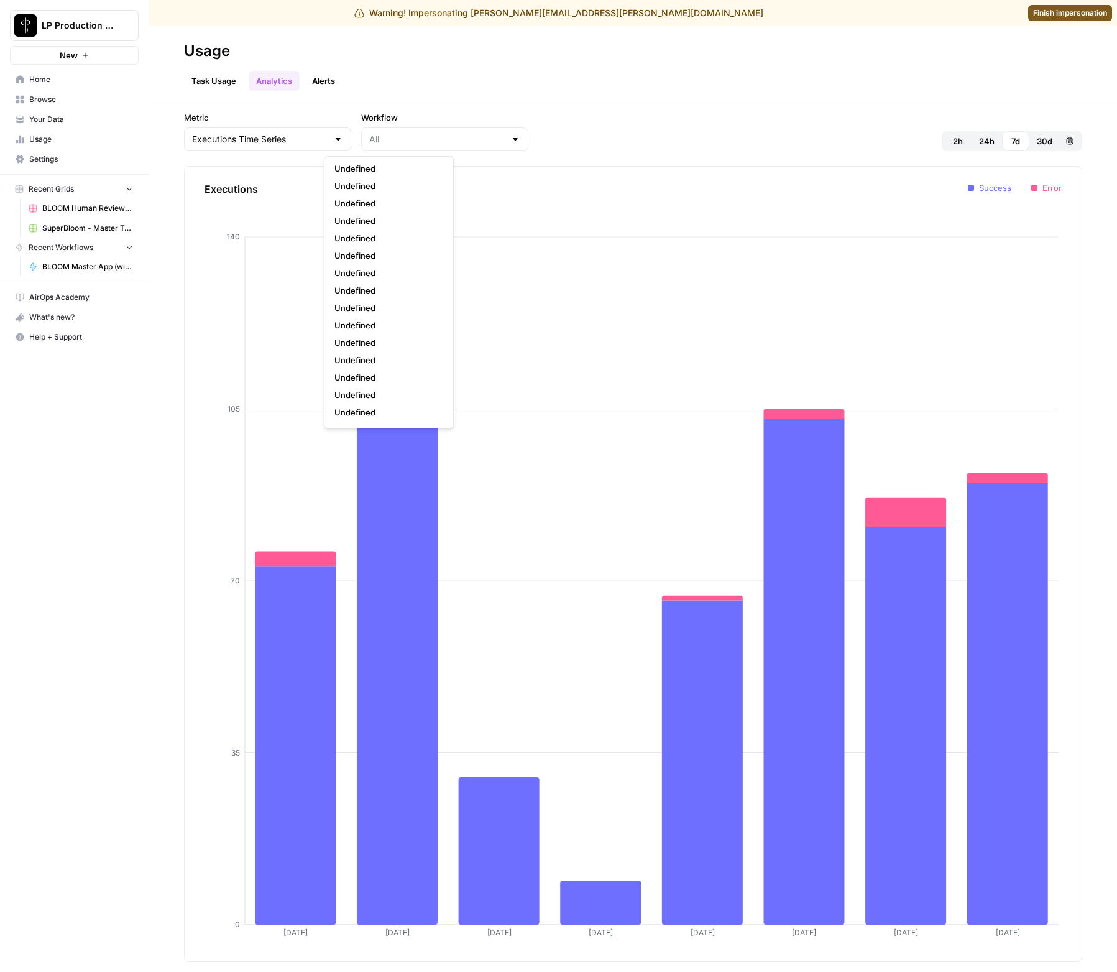
scroll to position [328, 0]
click at [369, 144] on input "Workflow" at bounding box center [437, 139] width 136 height 12
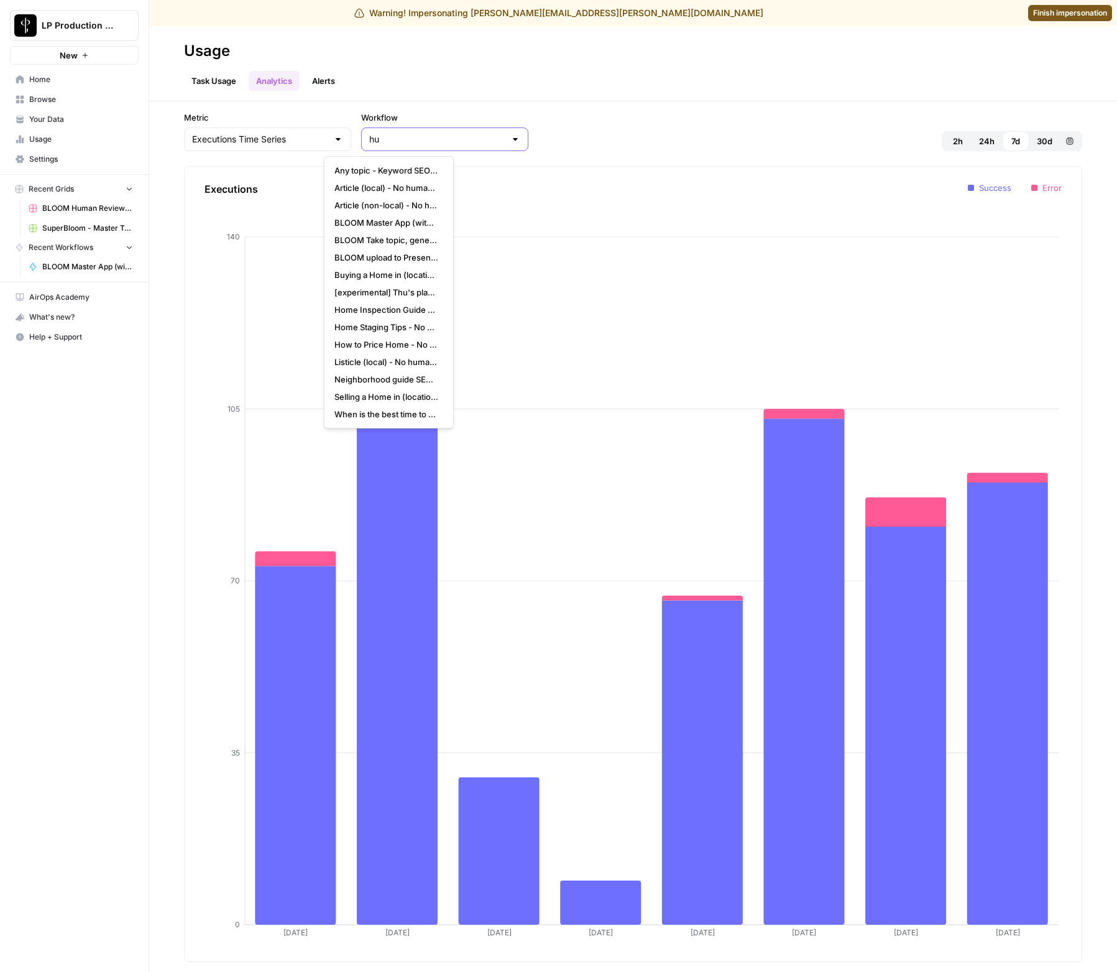
scroll to position [0, 0]
type input "All"
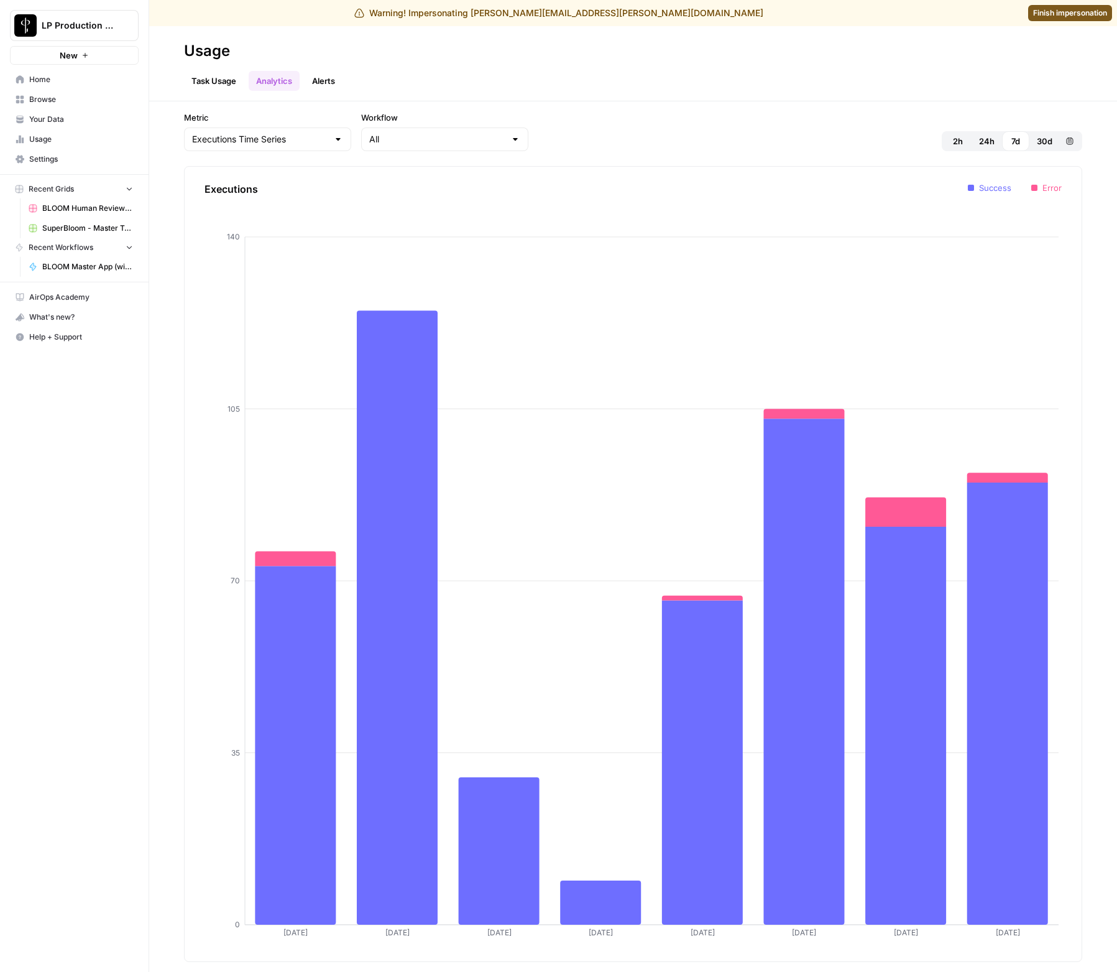
drag, startPoint x: 223, startPoint y: 95, endPoint x: 220, endPoint y: 86, distance: 9.1
click at [223, 95] on header "Usage Task Usage Analytics Alerts" at bounding box center [633, 63] width 968 height 75
click at [219, 83] on link "Task Usage" at bounding box center [214, 81] width 60 height 20
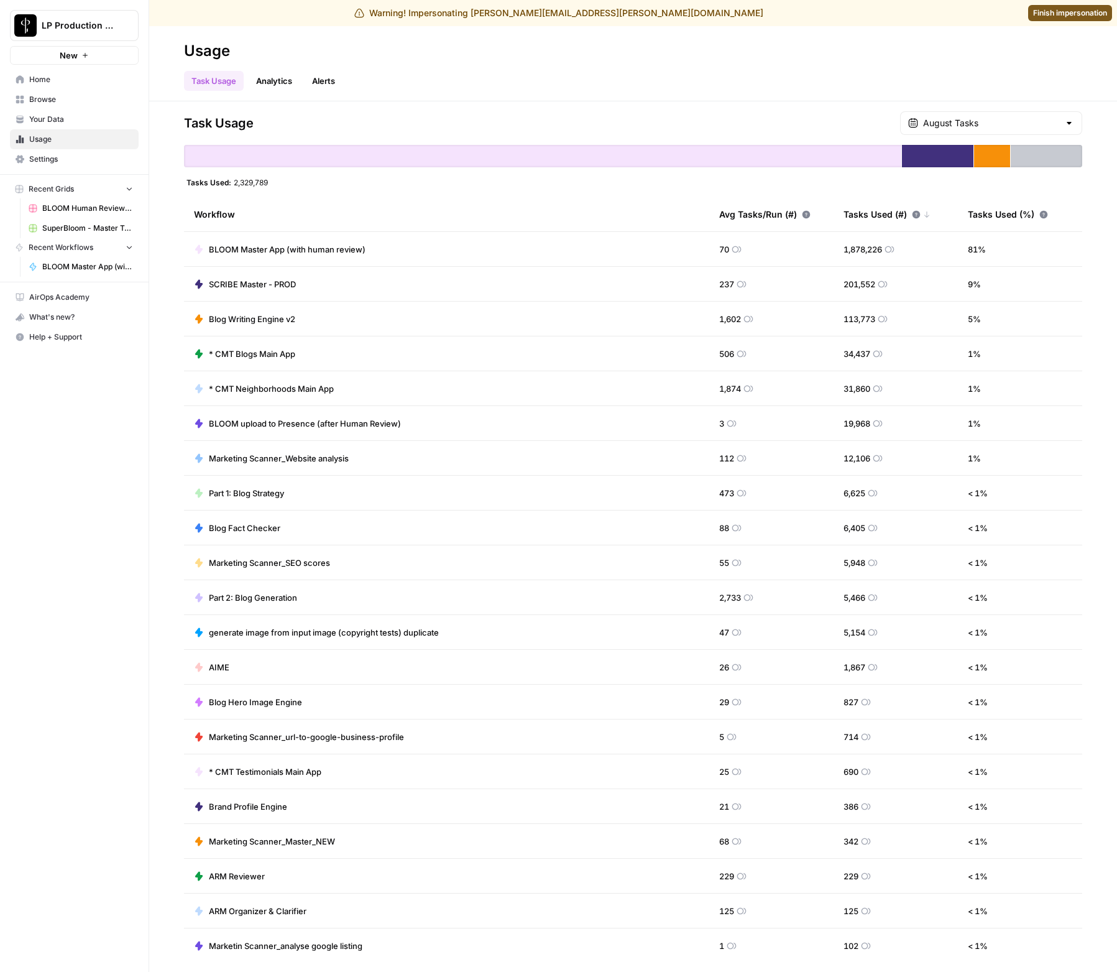
click at [272, 78] on link "Analytics" at bounding box center [274, 81] width 51 height 20
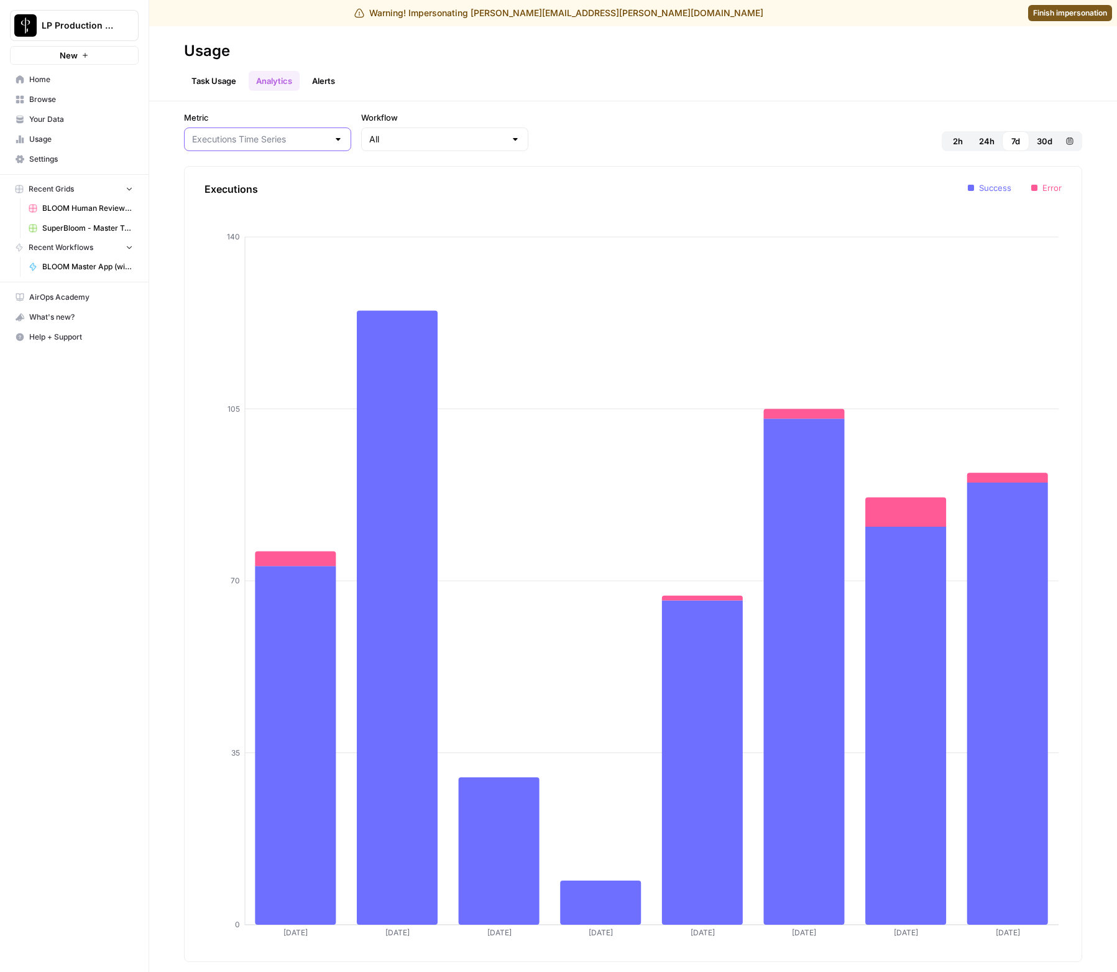
click at [268, 137] on input "Metric" at bounding box center [260, 139] width 136 height 12
type input "Executions Time Series"
click at [369, 137] on input "Workflow" at bounding box center [437, 139] width 136 height 12
click at [388, 165] on span "BLOOM Master App (with human review)" at bounding box center [386, 170] width 104 height 12
type input "BLOOM Master App (with human review)"
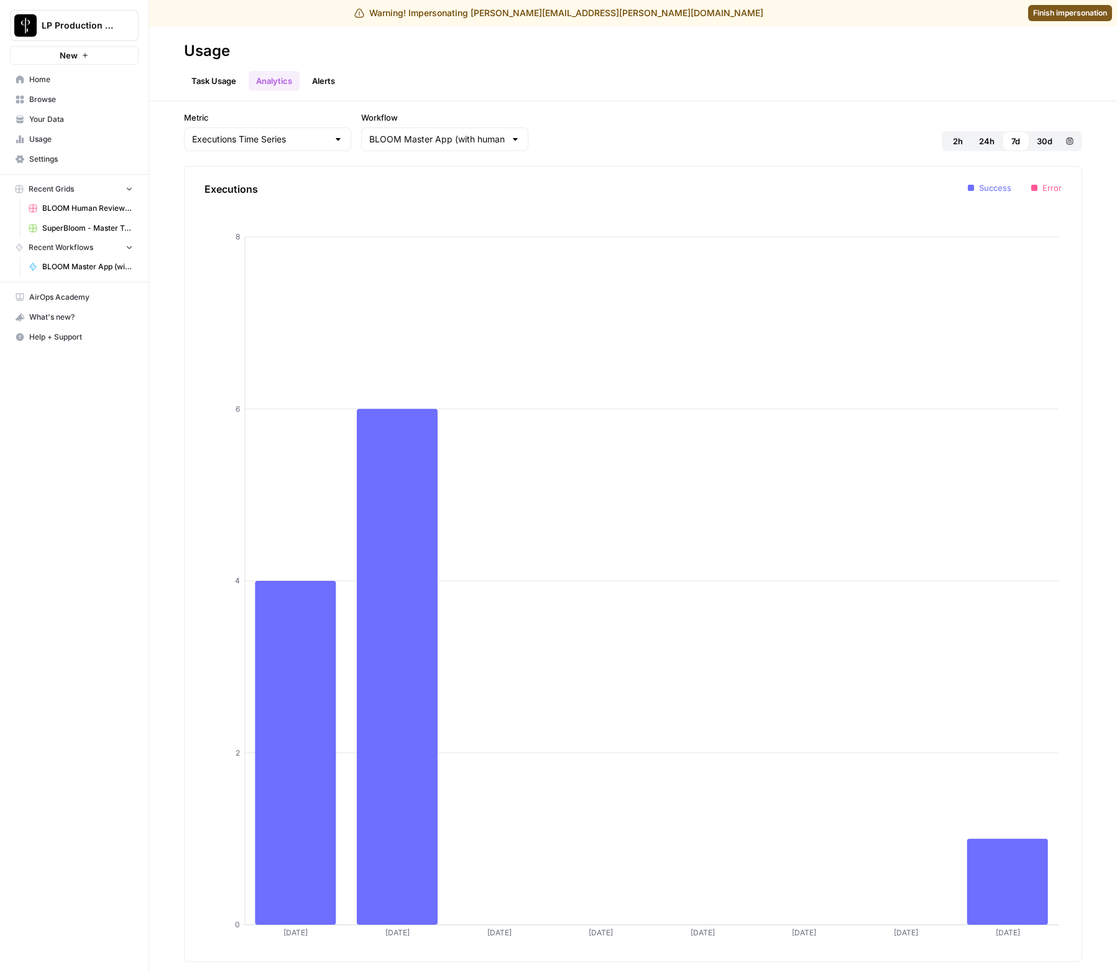
click at [293, 142] on div "Executions Time Series" at bounding box center [267, 139] width 167 height 24
click at [282, 205] on span "Tasks Time Series" at bounding box center [247, 205] width 104 height 12
type input "Tasks Time Series"
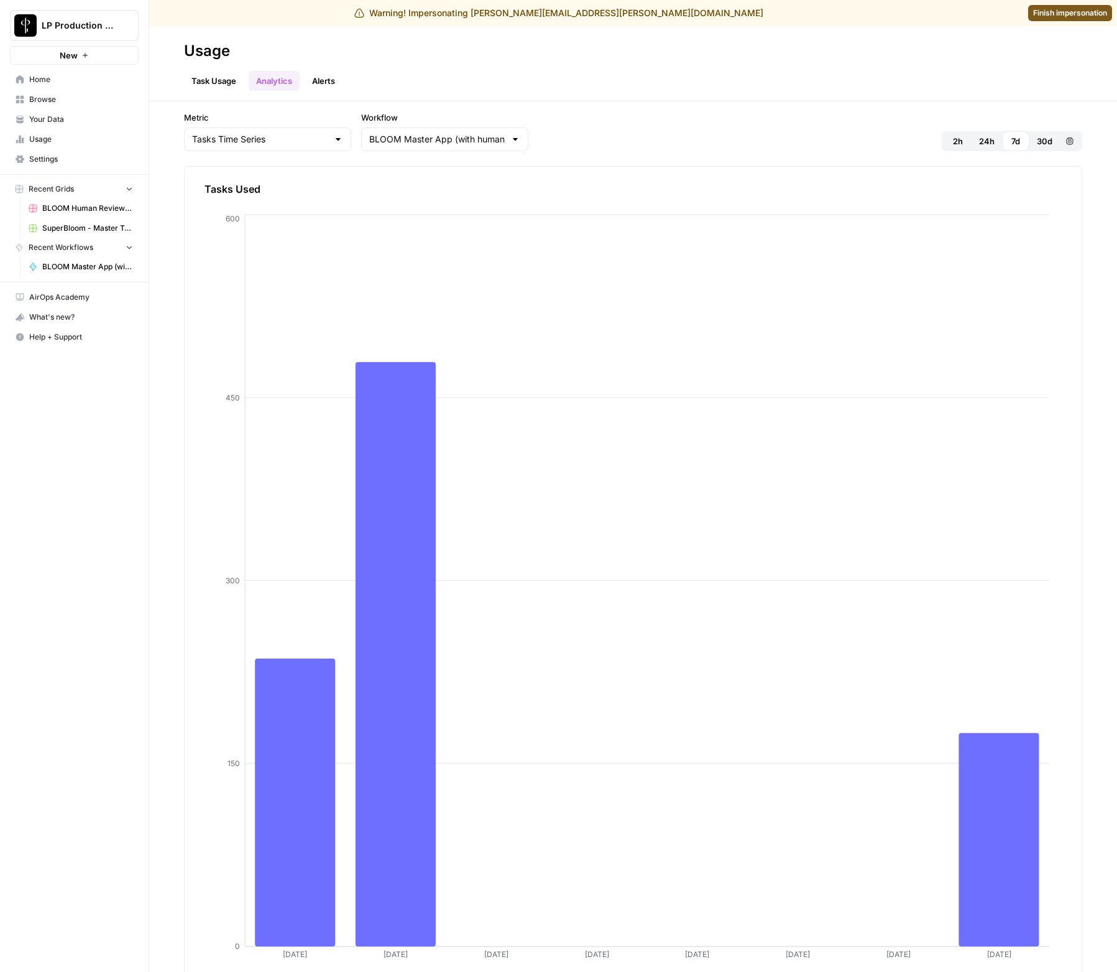
click at [866, 140] on button "30d" at bounding box center [1044, 141] width 30 height 20
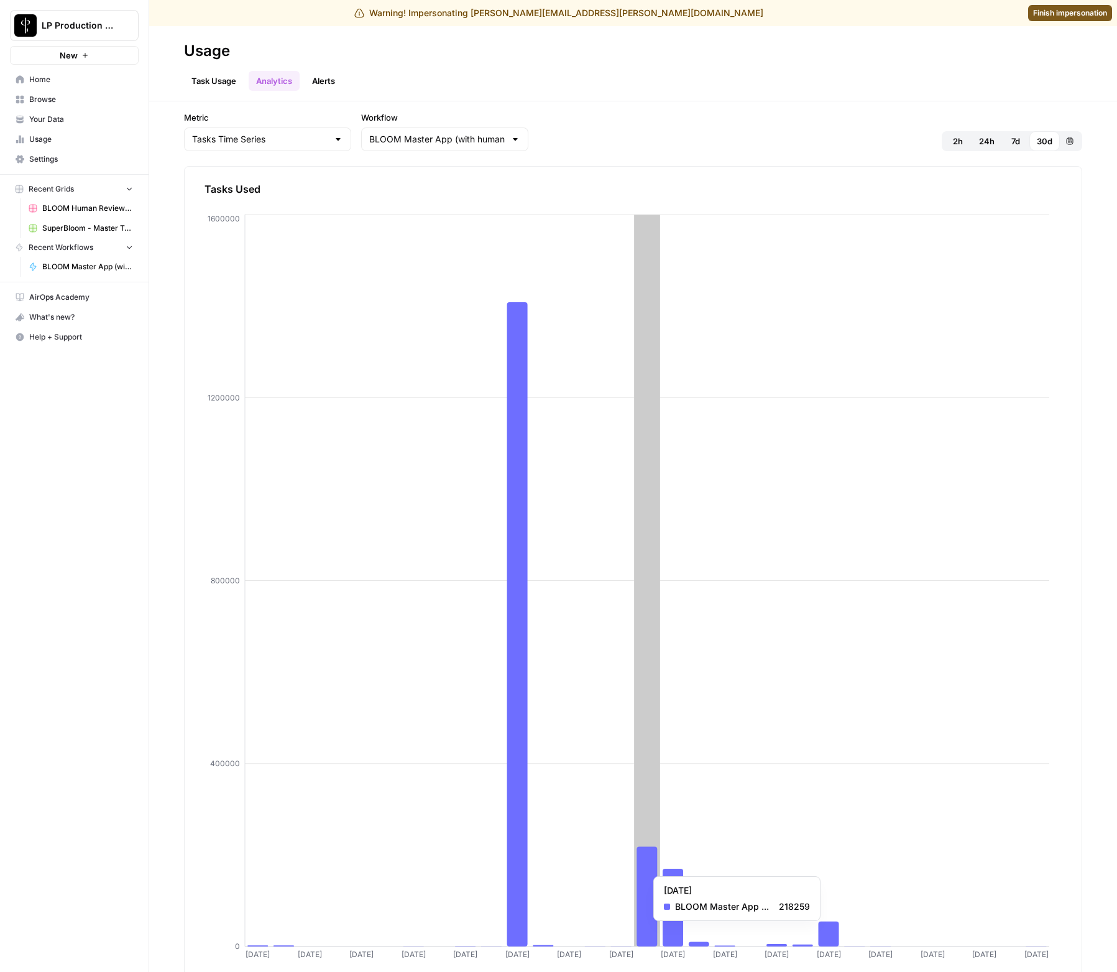
click at [655, 927] on icon at bounding box center [647, 896] width 21 height 100
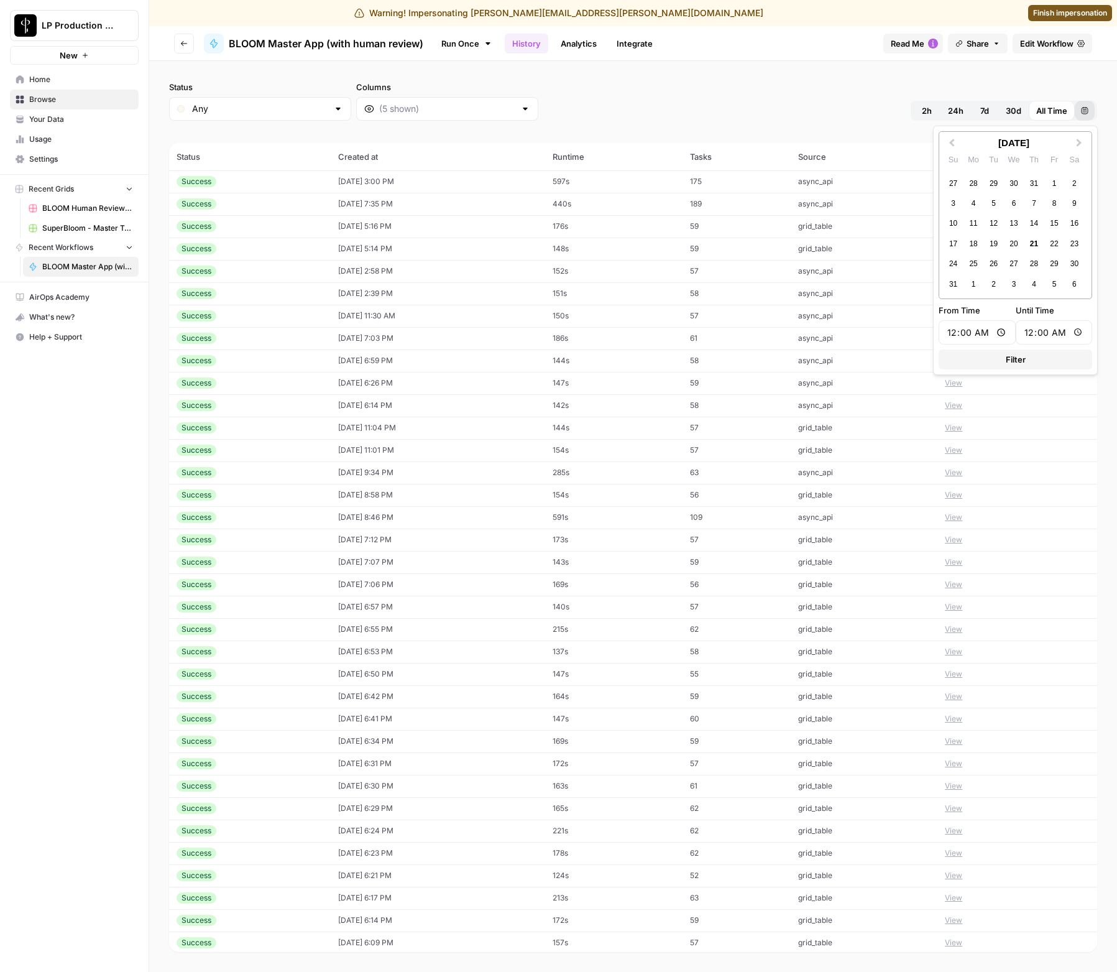
click at [866, 107] on button "Custom range" at bounding box center [1085, 111] width 20 height 20
click at [866, 204] on div "5" at bounding box center [993, 203] width 17 height 17
click at [866, 205] on div "6" at bounding box center [1013, 203] width 17 height 17
click at [866, 359] on button "Filter" at bounding box center [1016, 359] width 154 height 20
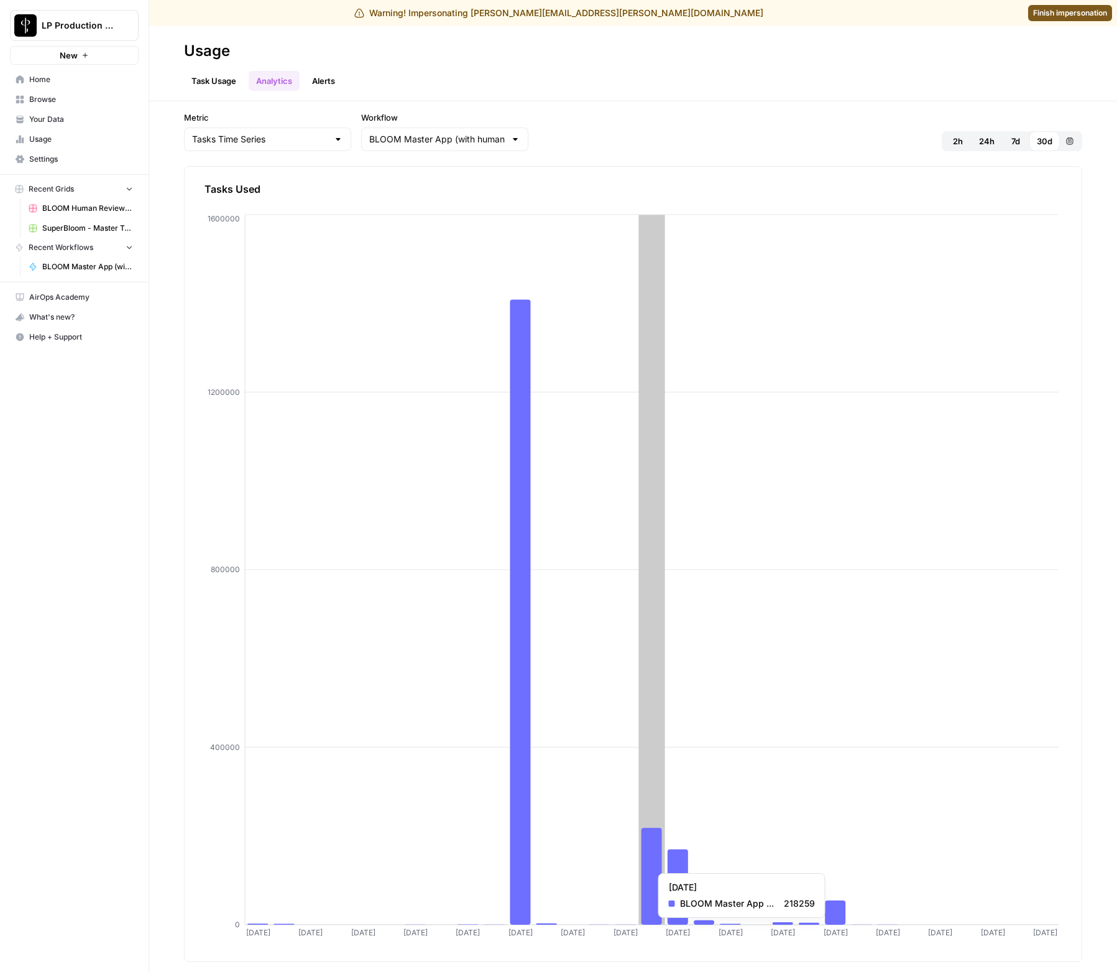
click at [653, 867] on icon at bounding box center [651, 875] width 21 height 97
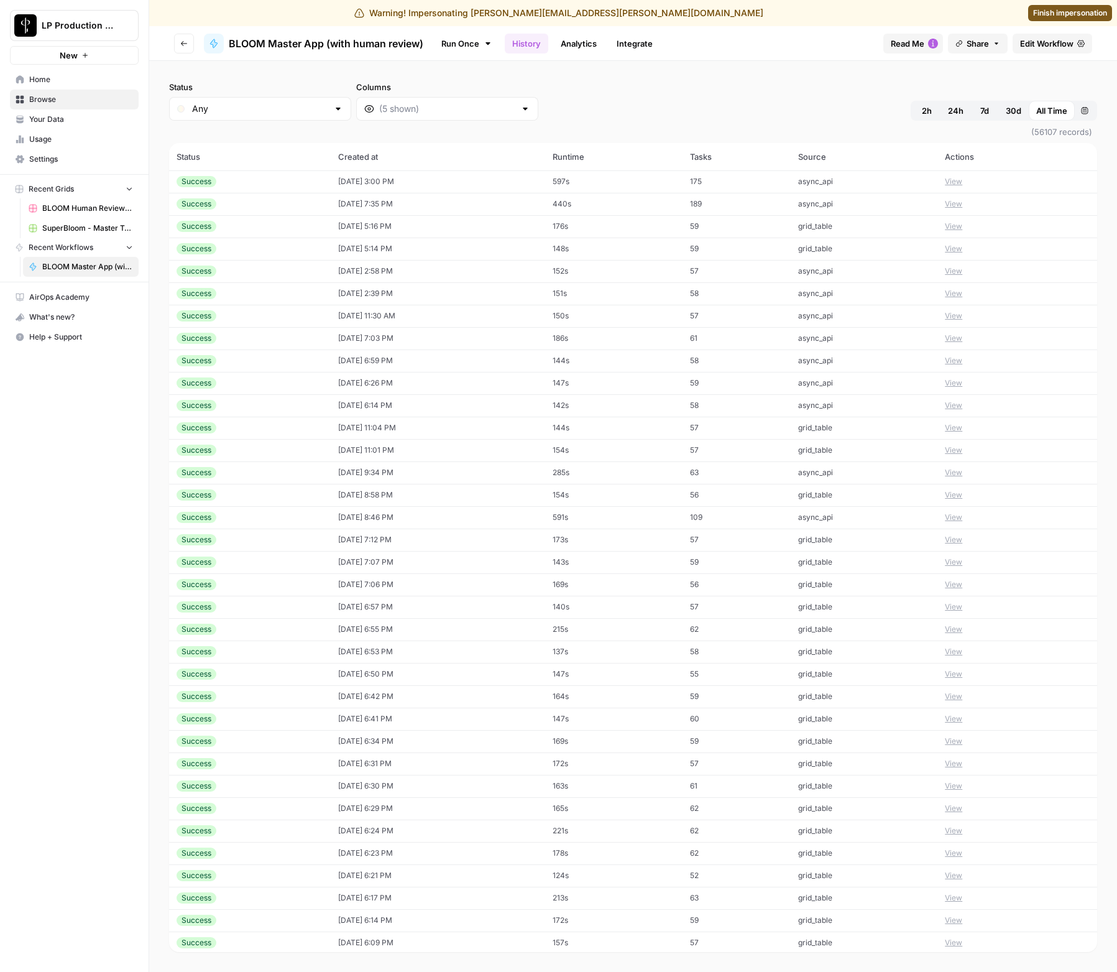
click at [866, 112] on icon "button" at bounding box center [1085, 110] width 7 height 7
click at [866, 206] on div "4" at bounding box center [973, 203] width 17 height 17
click at [866, 207] on div "7" at bounding box center [1034, 203] width 17 height 17
click at [866, 365] on button "Filter" at bounding box center [1016, 359] width 154 height 20
